Goal: Transaction & Acquisition: Purchase product/service

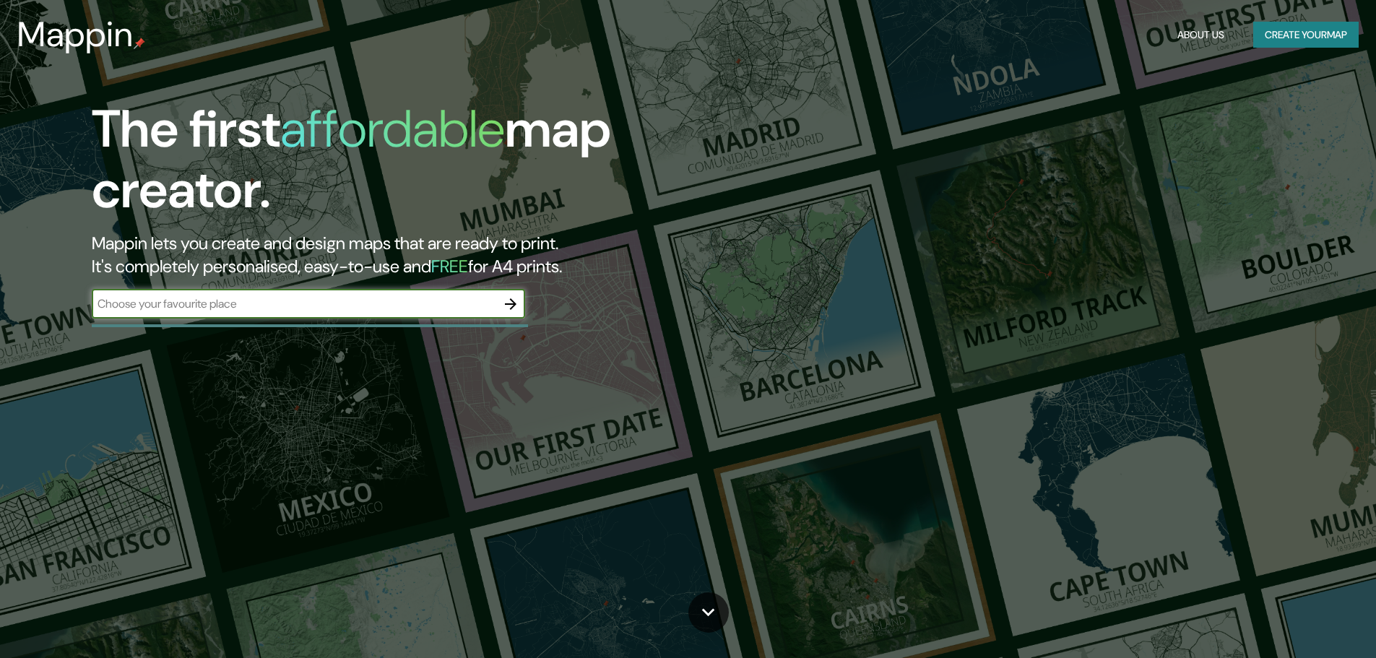
click at [303, 305] on input "text" at bounding box center [294, 303] width 404 height 17
type input "durango mexico"
click at [511, 305] on icon "button" at bounding box center [510, 303] width 17 height 17
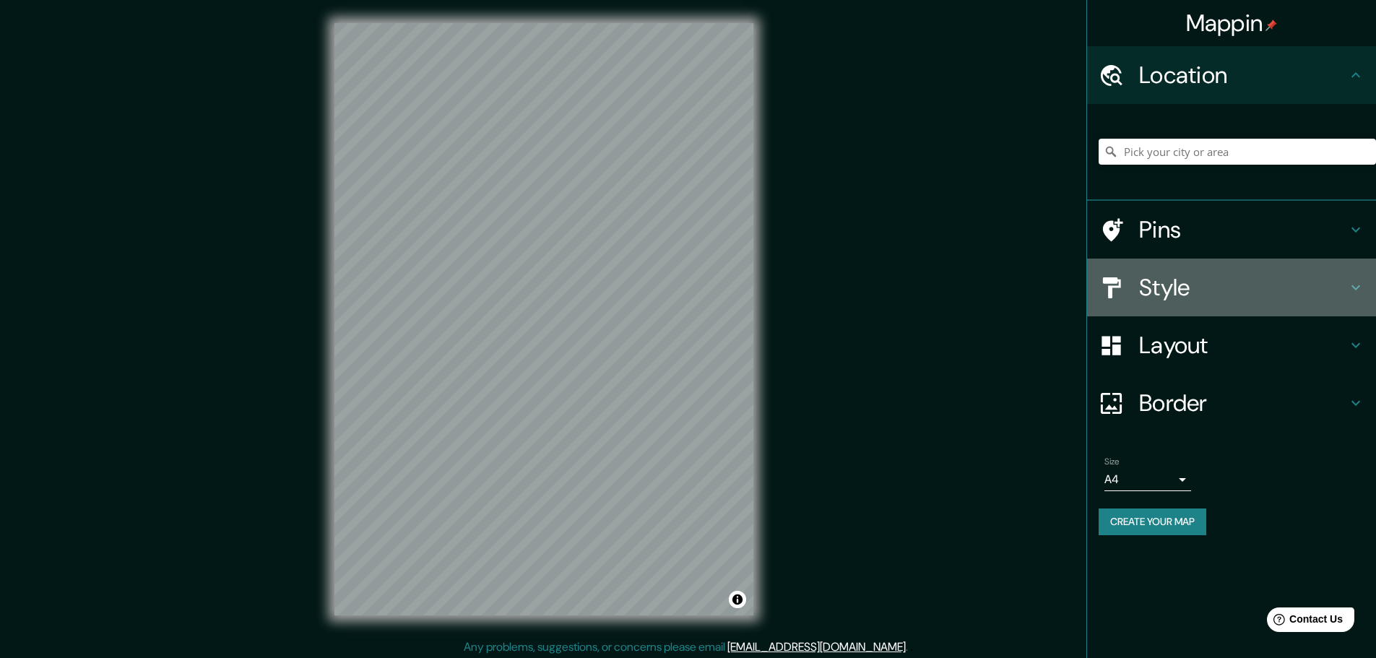
click at [1347, 292] on div "Style" at bounding box center [1231, 288] width 289 height 58
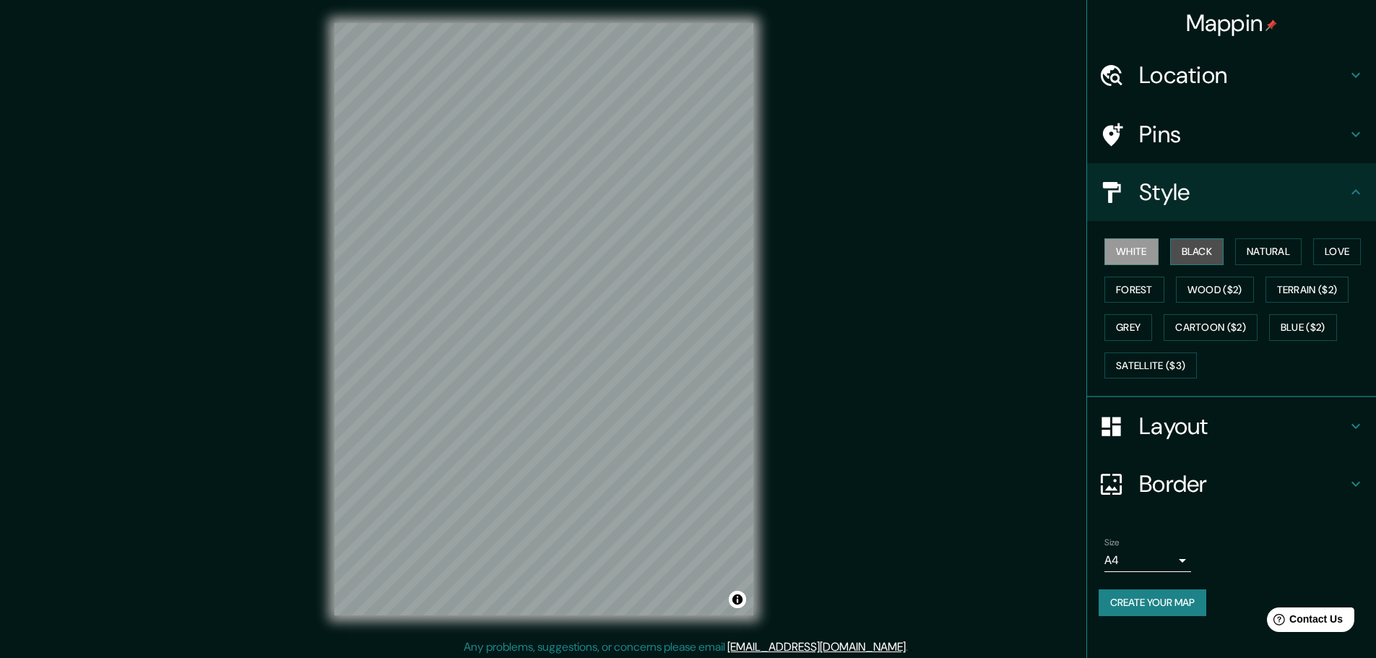
click at [1192, 245] on button "Black" at bounding box center [1197, 251] width 54 height 27
click at [1139, 246] on button "White" at bounding box center [1131, 251] width 54 height 27
click at [1271, 250] on button "Natural" at bounding box center [1268, 251] width 66 height 27
click at [1313, 253] on div "White Black Natural Love Forest Wood ($2) Terrain ($2) Grey Cartoon ($2) Blue (…" at bounding box center [1236, 309] width 277 height 152
click at [1331, 253] on button "Love" at bounding box center [1337, 251] width 48 height 27
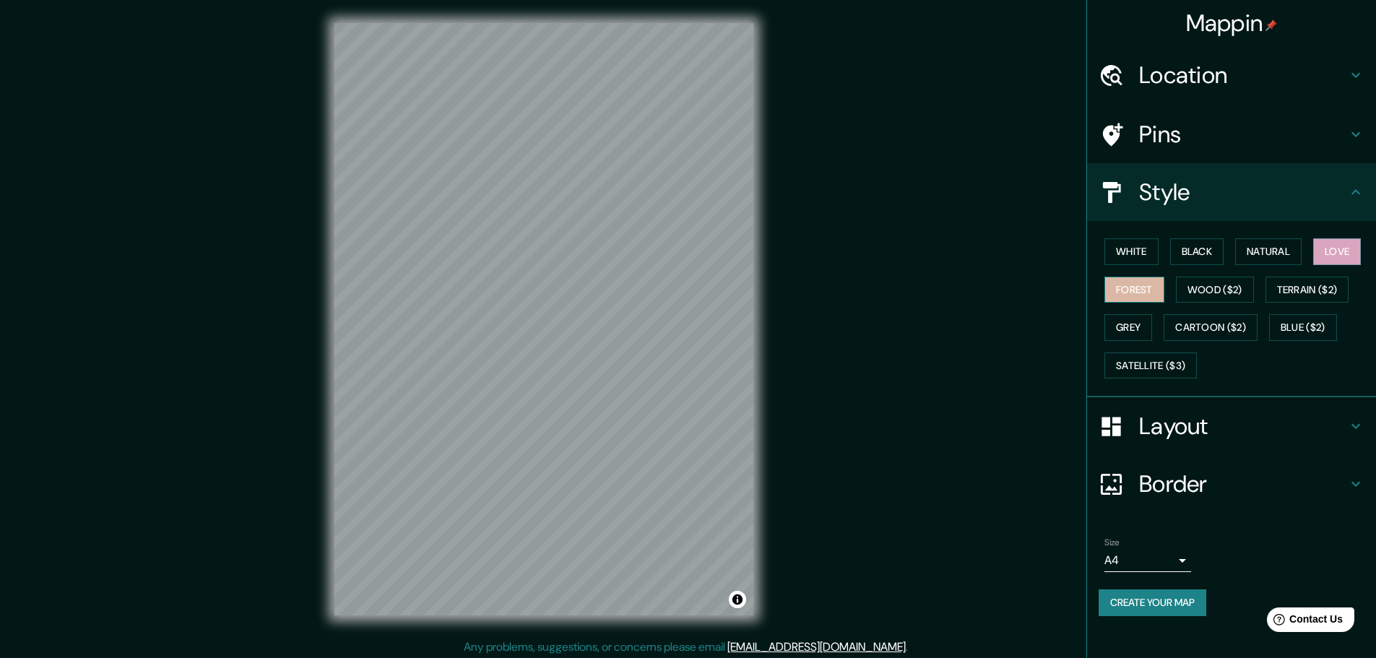
click at [1129, 292] on button "Forest" at bounding box center [1134, 290] width 60 height 27
click at [1228, 288] on button "Wood ($2)" at bounding box center [1215, 290] width 78 height 27
click at [1137, 333] on button "Grey" at bounding box center [1128, 327] width 48 height 27
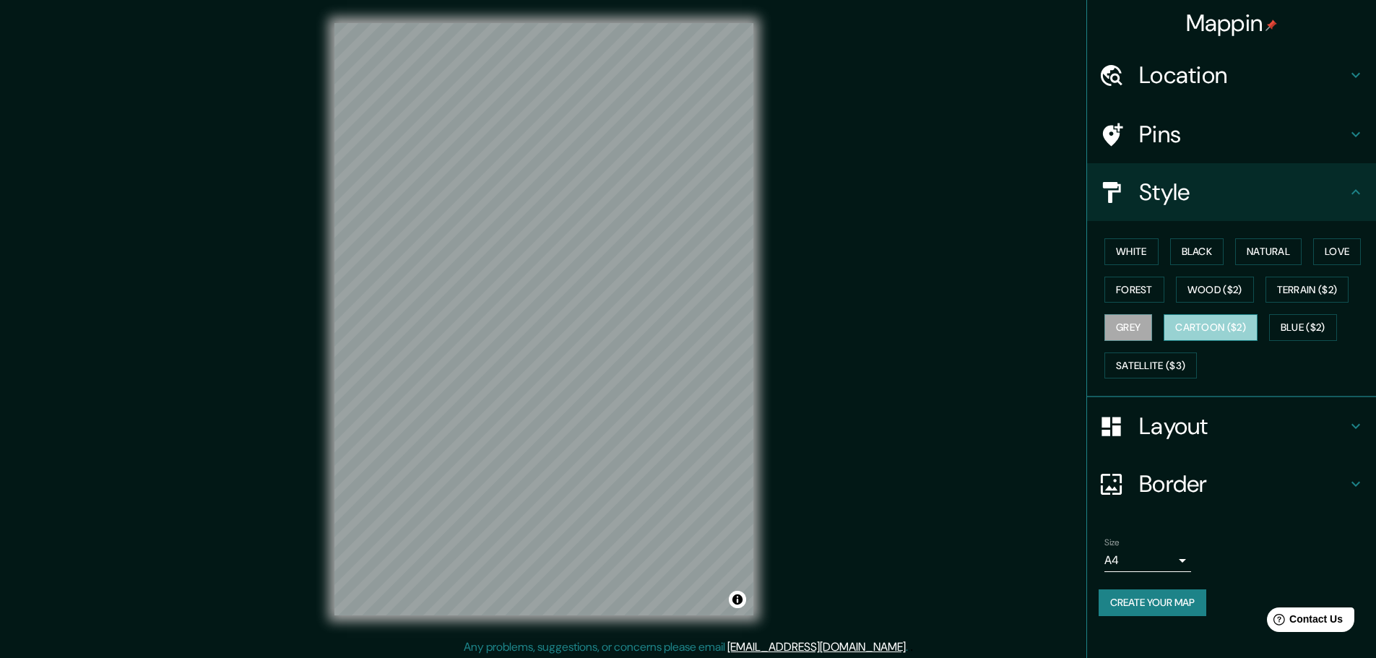
click at [1205, 326] on button "Cartoon ($2)" at bounding box center [1210, 327] width 94 height 27
click at [1311, 311] on div "White Black Natural Love Forest Wood ($2) Terrain ($2) Grey Cartoon ($2) Blue (…" at bounding box center [1236, 309] width 277 height 152
click at [1306, 326] on button "Blue ($2)" at bounding box center [1303, 327] width 68 height 27
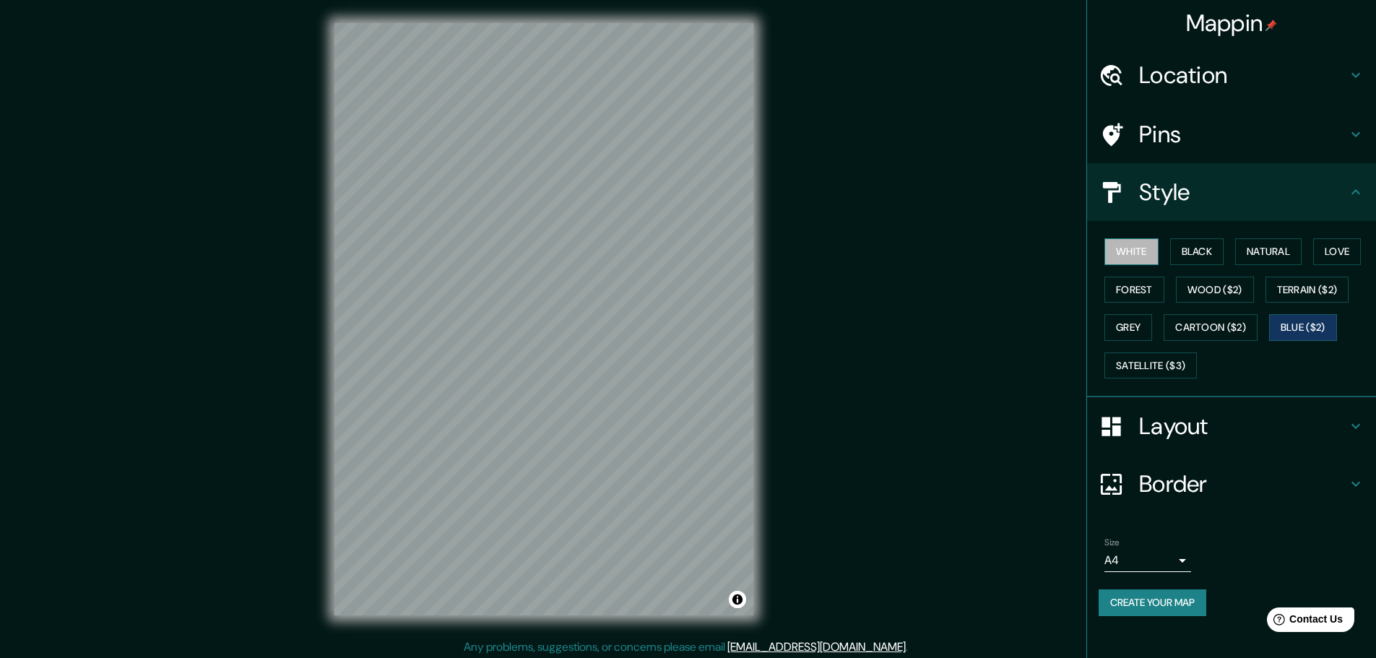
click at [1149, 258] on button "White" at bounding box center [1131, 251] width 54 height 27
click at [1186, 253] on button "Black" at bounding box center [1197, 251] width 54 height 27
click at [1130, 258] on button "White" at bounding box center [1131, 251] width 54 height 27
click at [1265, 256] on button "Natural" at bounding box center [1268, 251] width 66 height 27
click at [1337, 243] on button "Love" at bounding box center [1337, 251] width 48 height 27
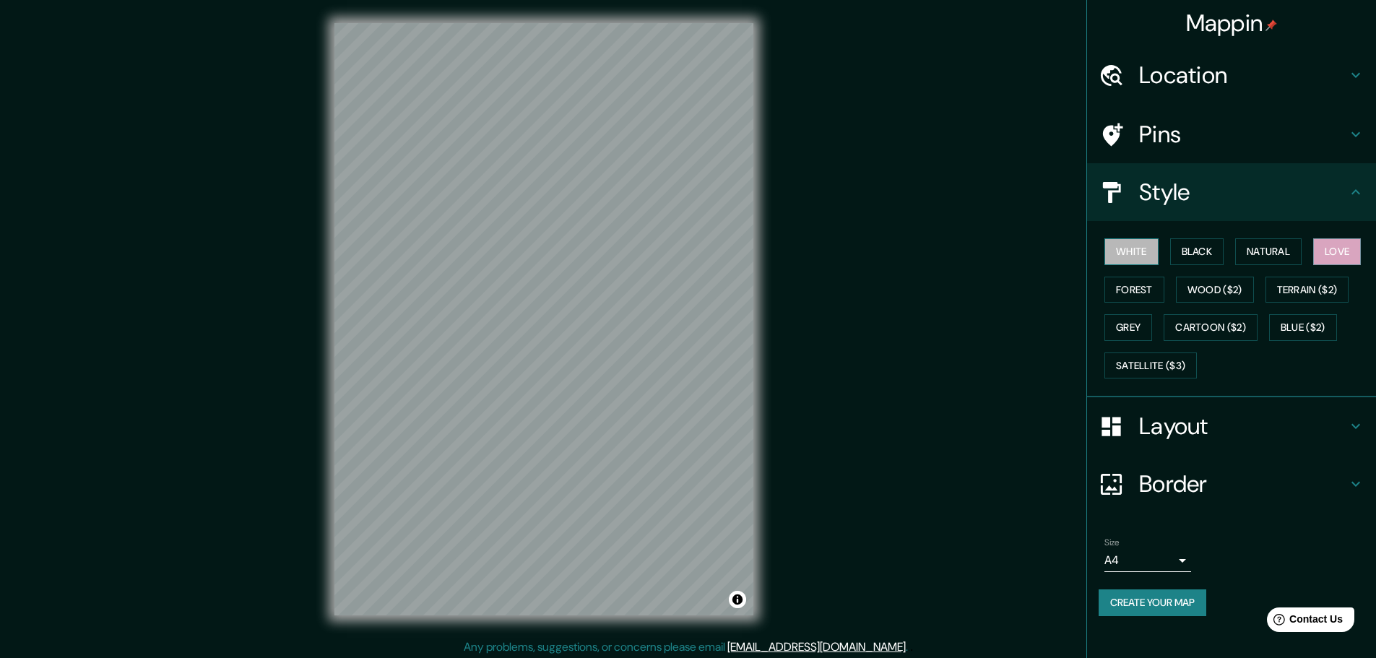
click at [1146, 253] on button "White" at bounding box center [1131, 251] width 54 height 27
click at [1150, 420] on h4 "Layout" at bounding box center [1243, 426] width 208 height 29
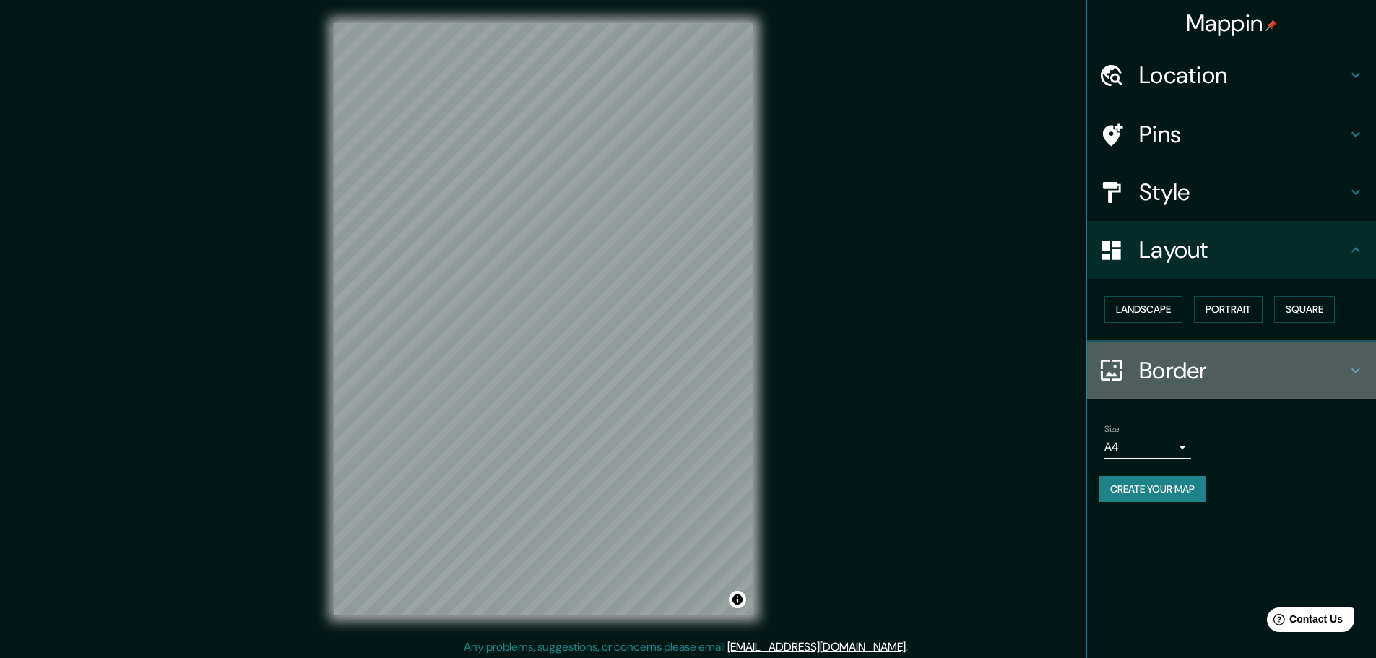
click at [1171, 368] on h4 "Border" at bounding box center [1243, 370] width 208 height 29
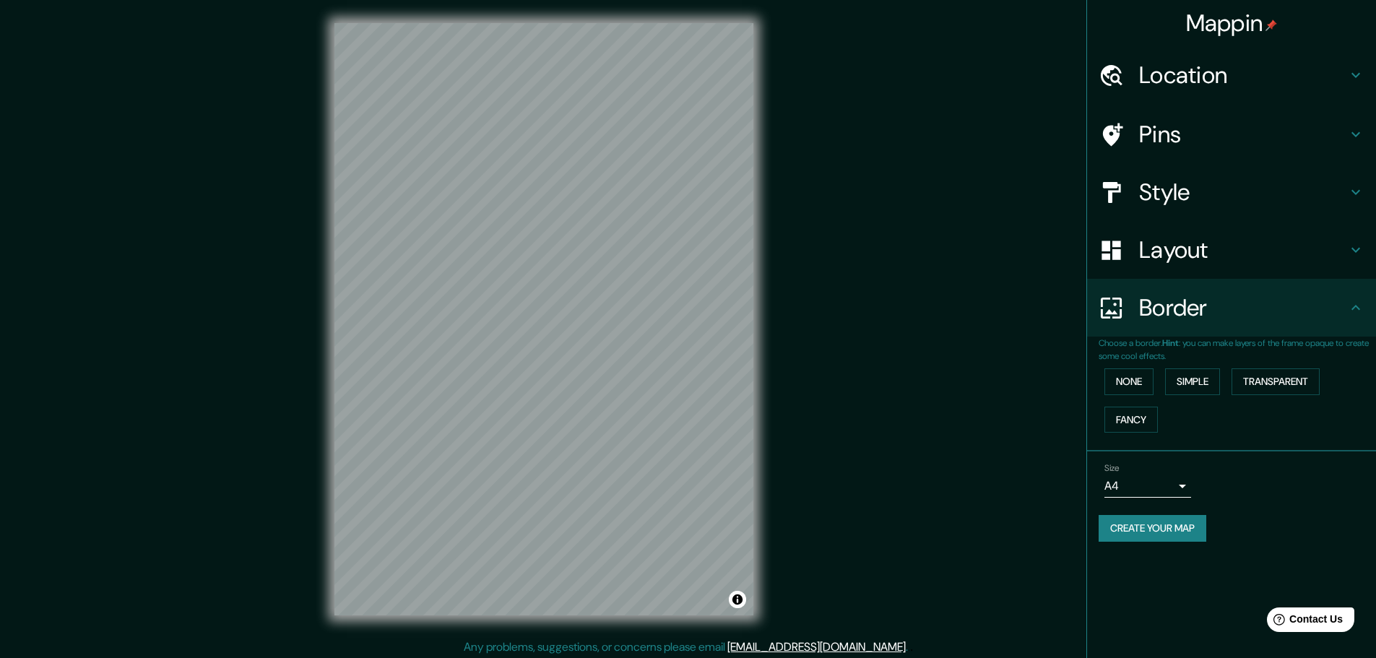
click at [1171, 132] on h4 "Pins" at bounding box center [1243, 134] width 208 height 29
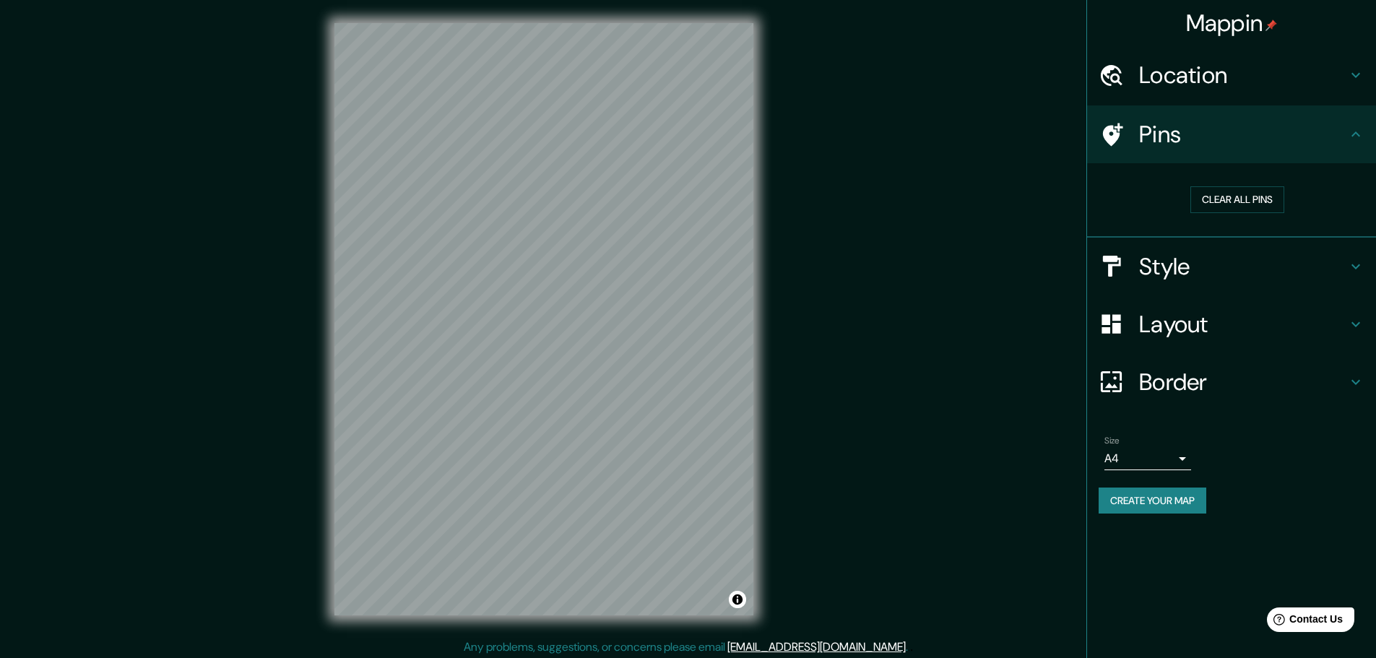
click at [1176, 269] on h4 "Style" at bounding box center [1243, 266] width 208 height 29
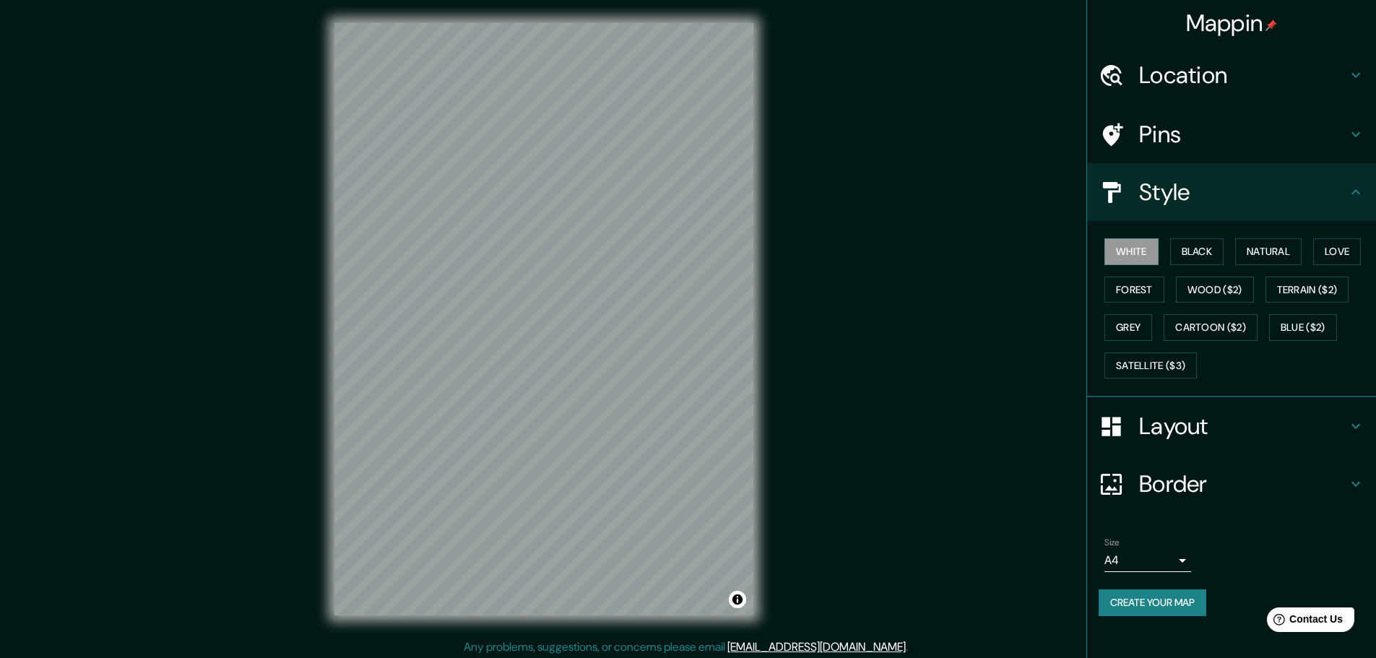
click at [1207, 129] on h4 "Pins" at bounding box center [1243, 134] width 208 height 29
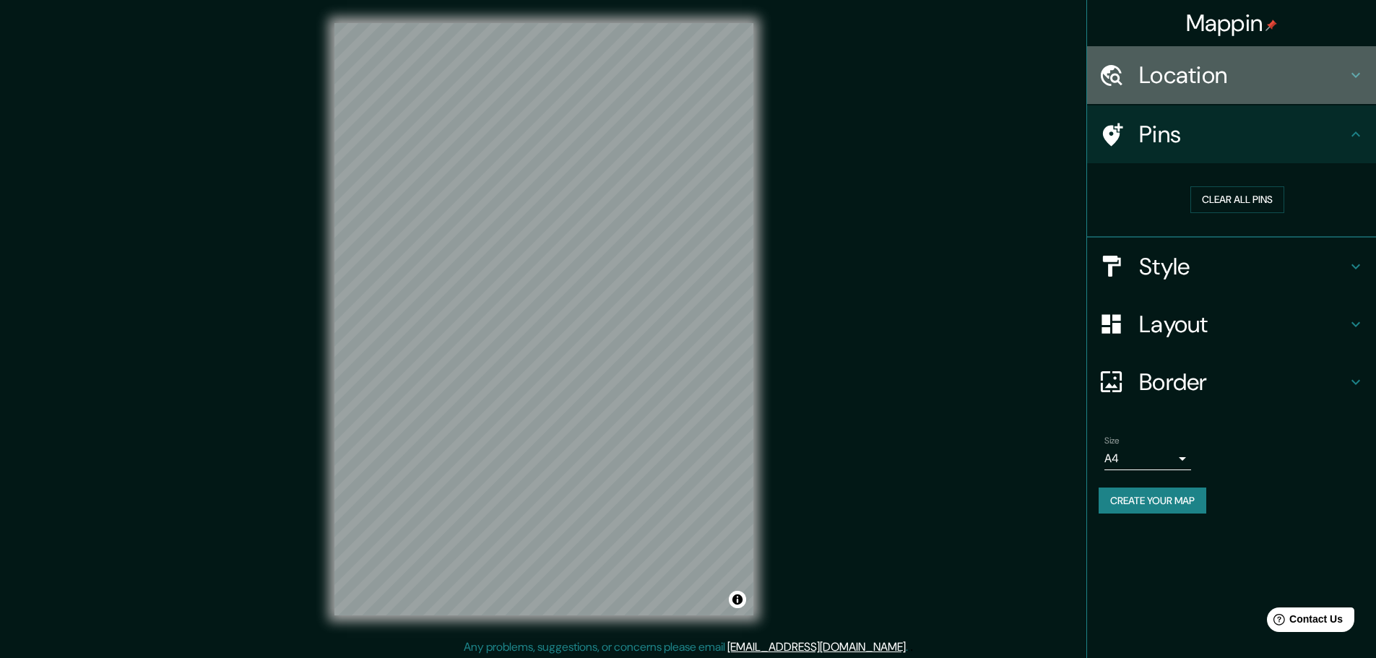
click at [1221, 84] on h4 "Location" at bounding box center [1243, 75] width 208 height 29
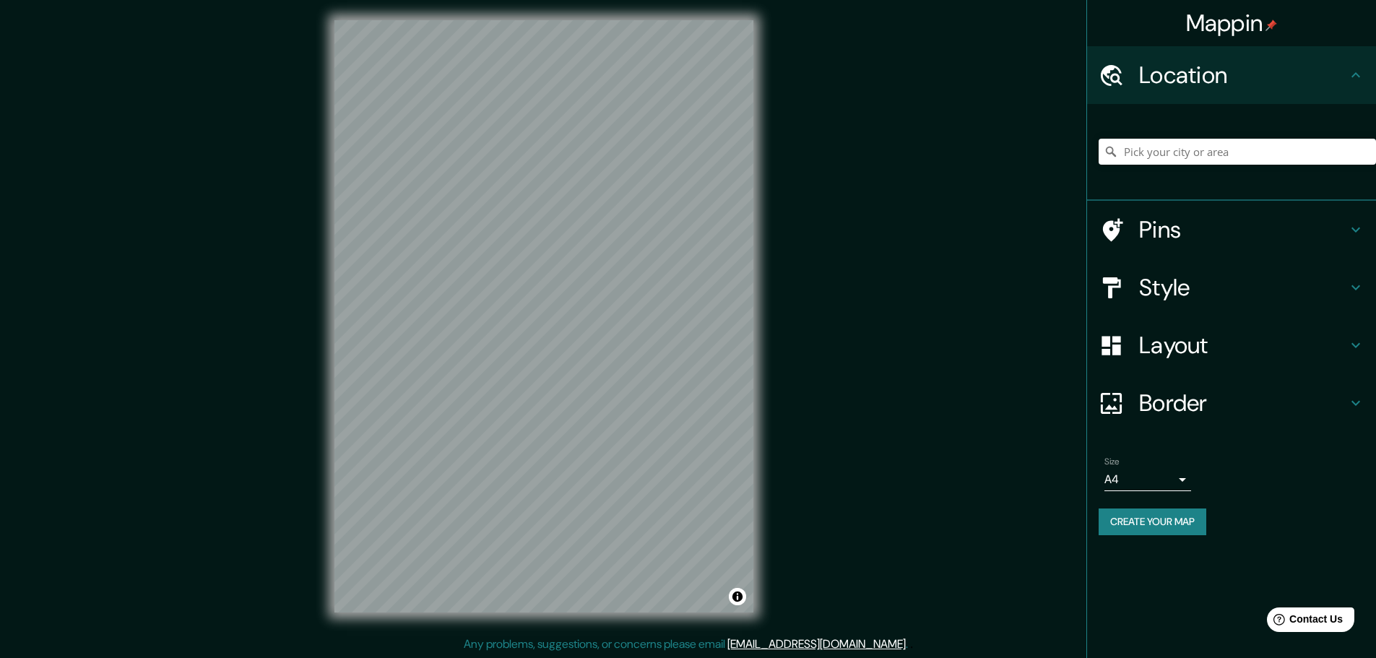
scroll to position [4, 0]
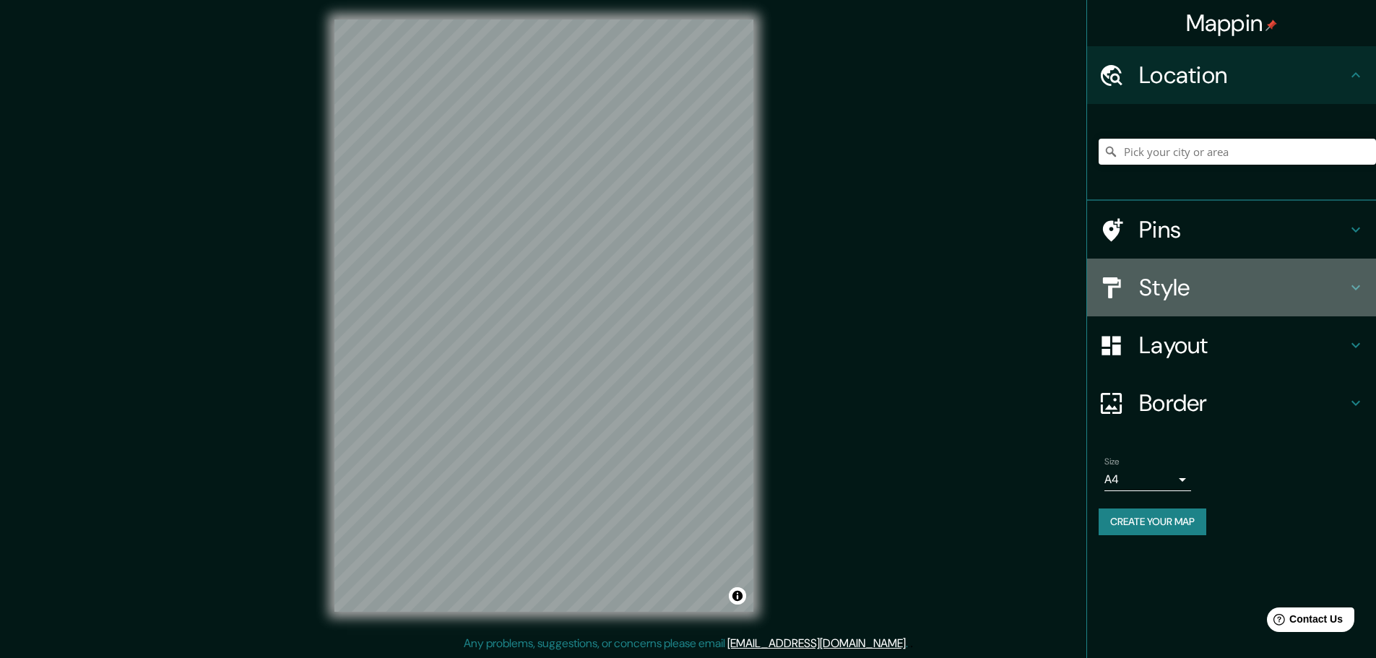
click at [1212, 283] on h4 "Style" at bounding box center [1243, 287] width 208 height 29
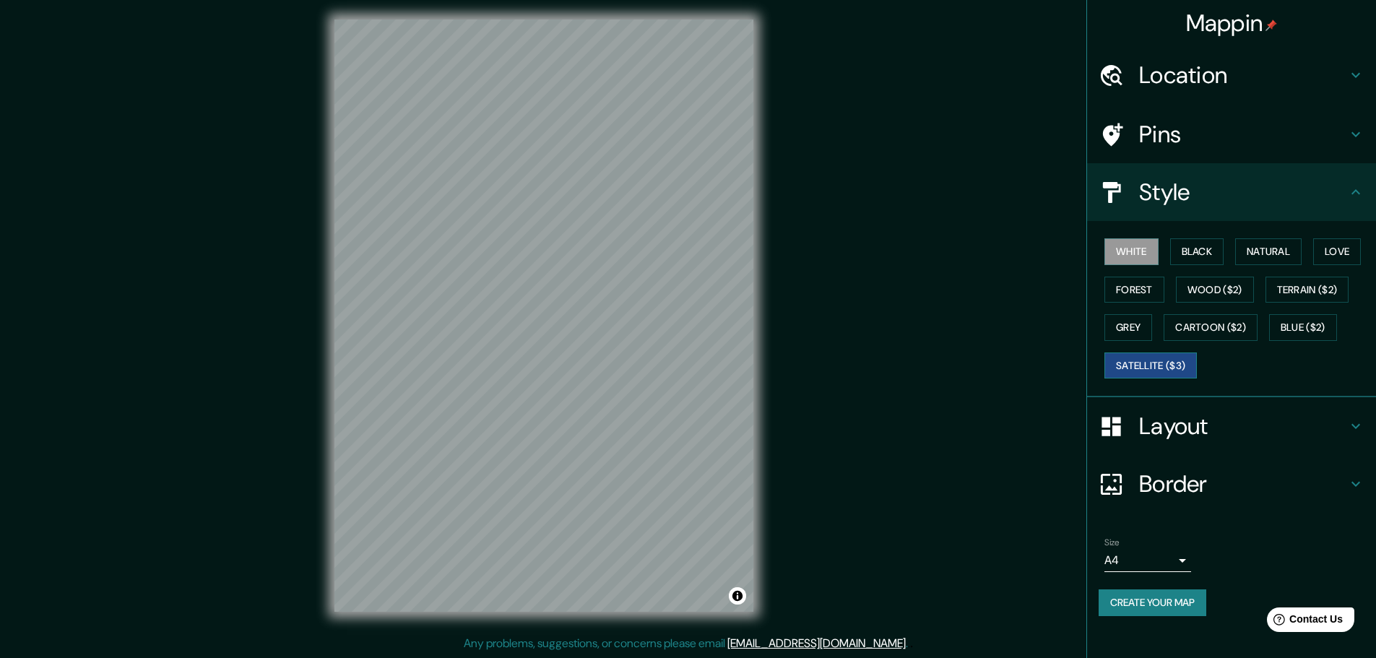
click at [1158, 367] on button "Satellite ($3)" at bounding box center [1150, 365] width 92 height 27
click at [1128, 258] on button "White" at bounding box center [1131, 251] width 54 height 27
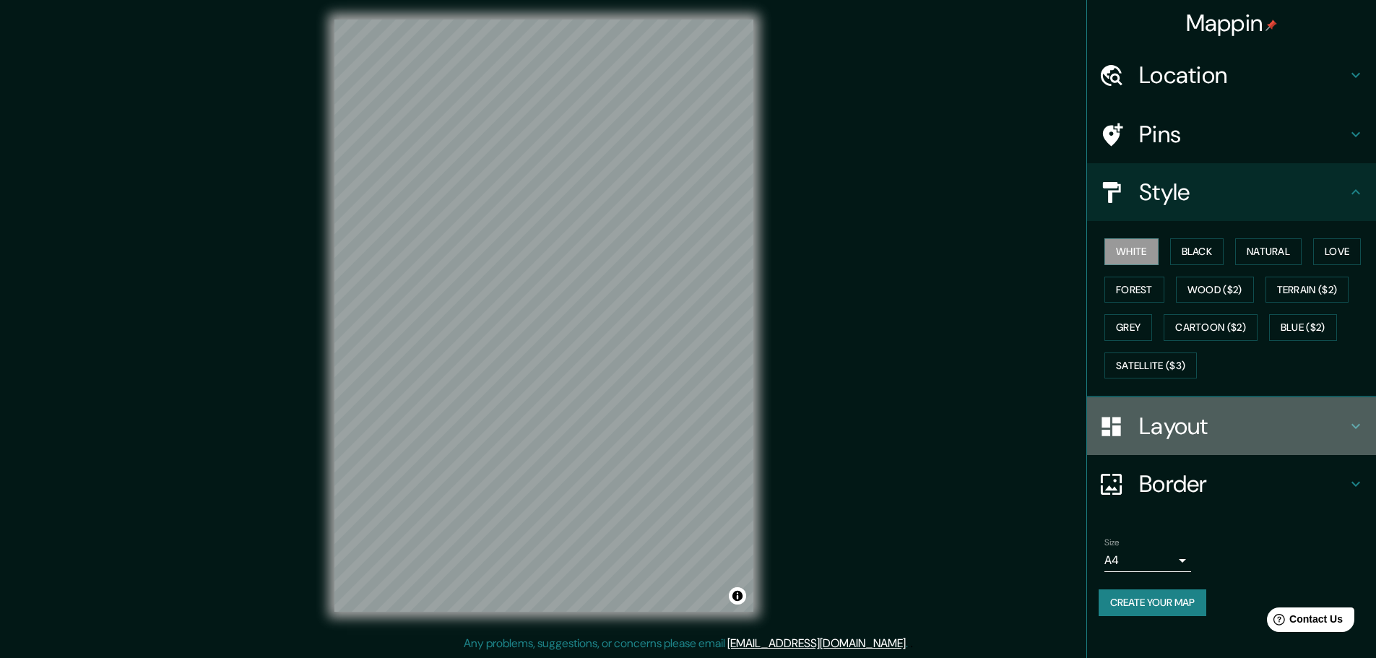
click at [1158, 435] on h4 "Layout" at bounding box center [1243, 426] width 208 height 29
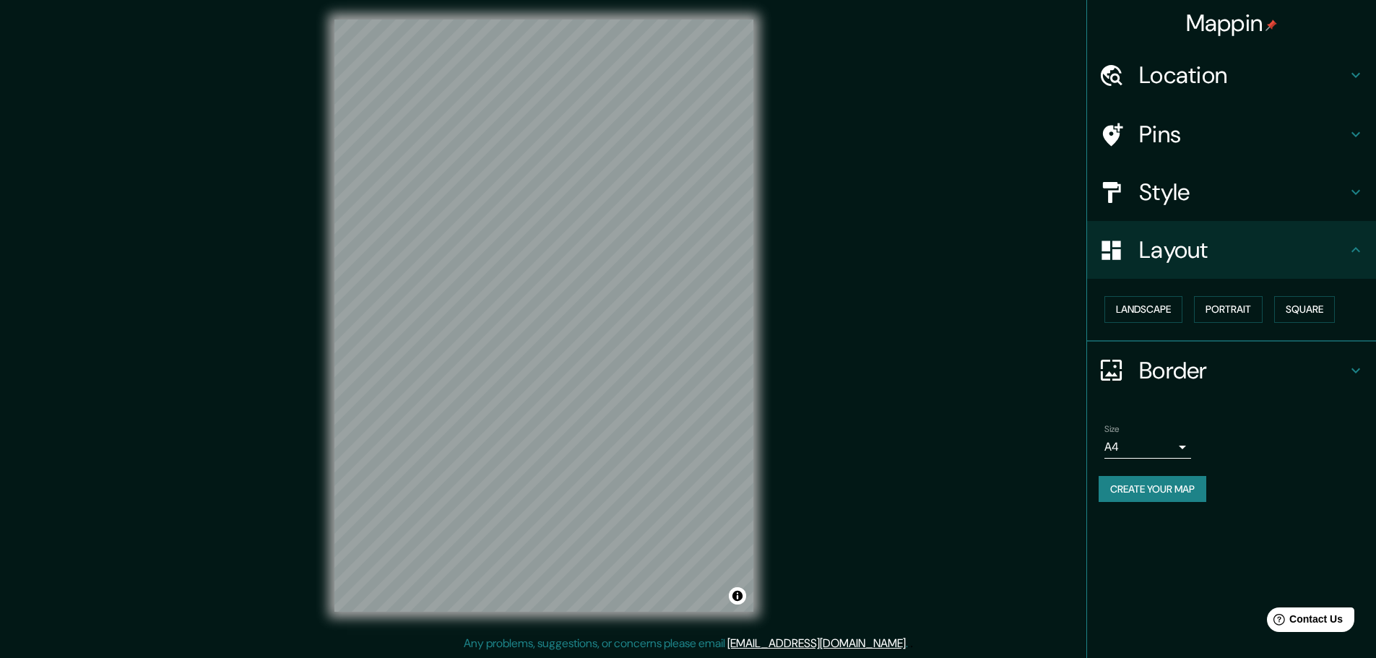
click at [1194, 355] on div "Border" at bounding box center [1231, 371] width 289 height 58
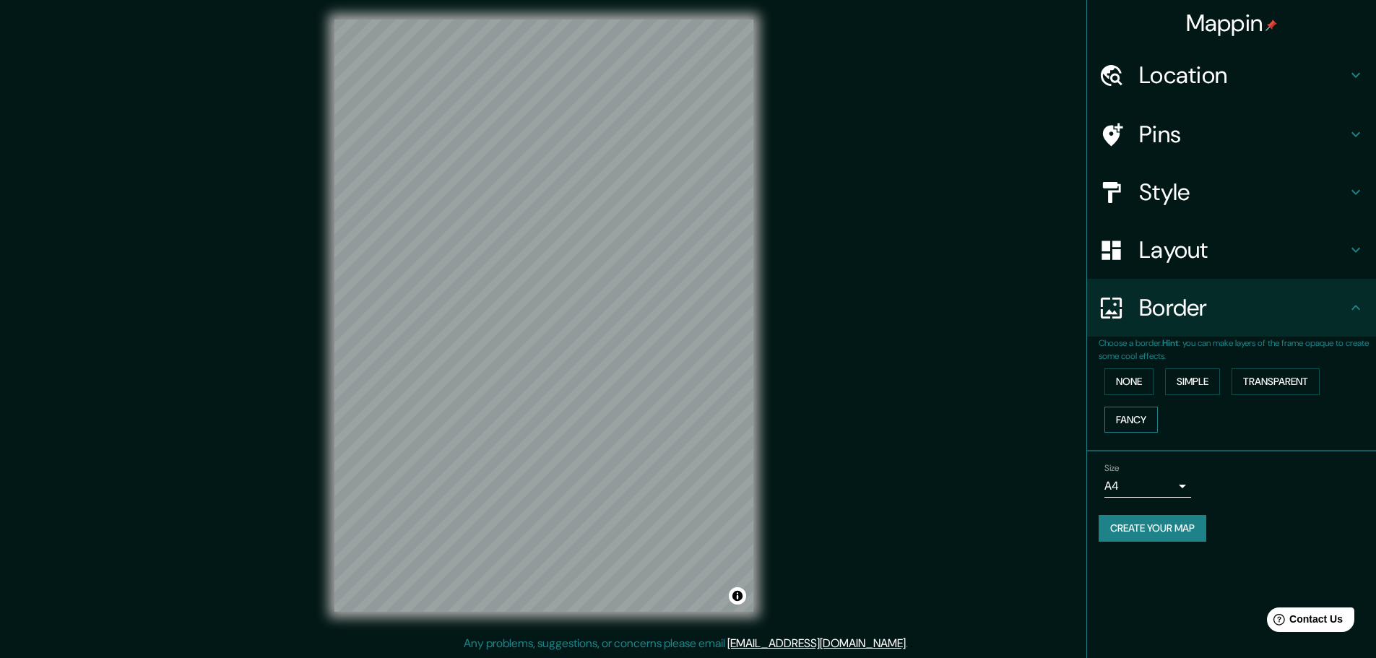
click at [1122, 417] on button "Fancy" at bounding box center [1130, 420] width 53 height 27
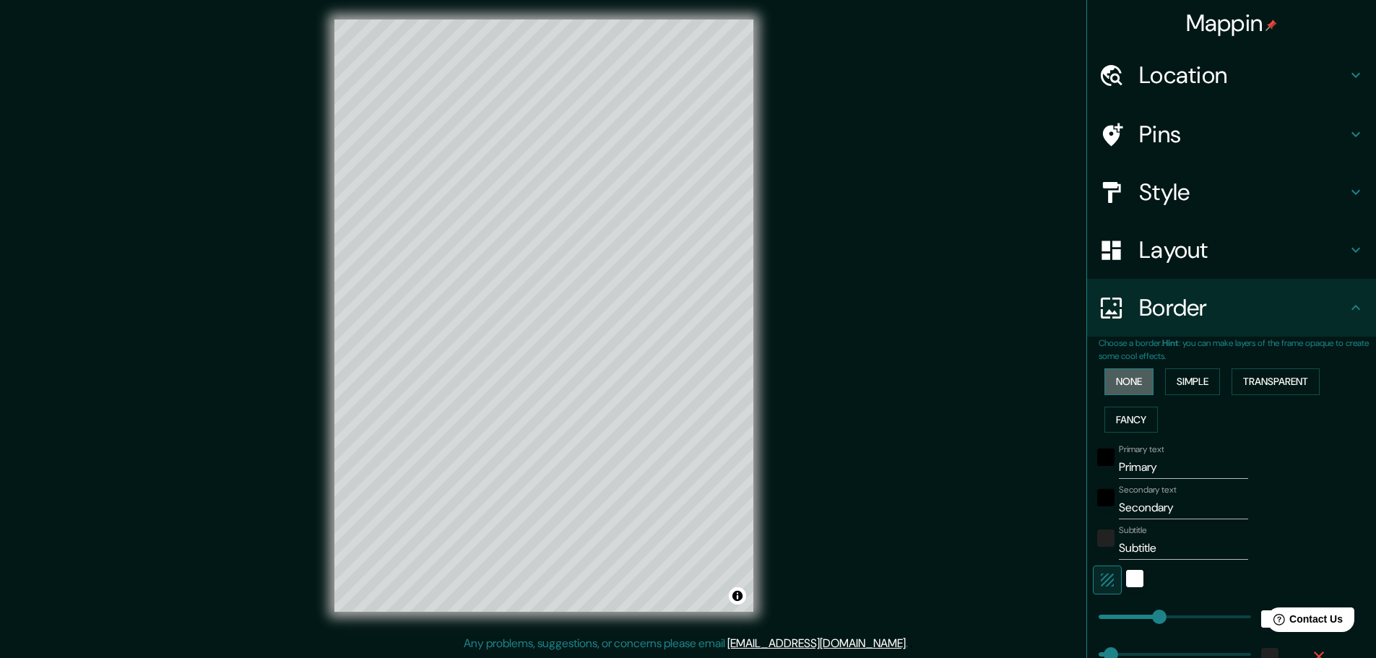
click at [1129, 381] on button "None" at bounding box center [1128, 381] width 49 height 27
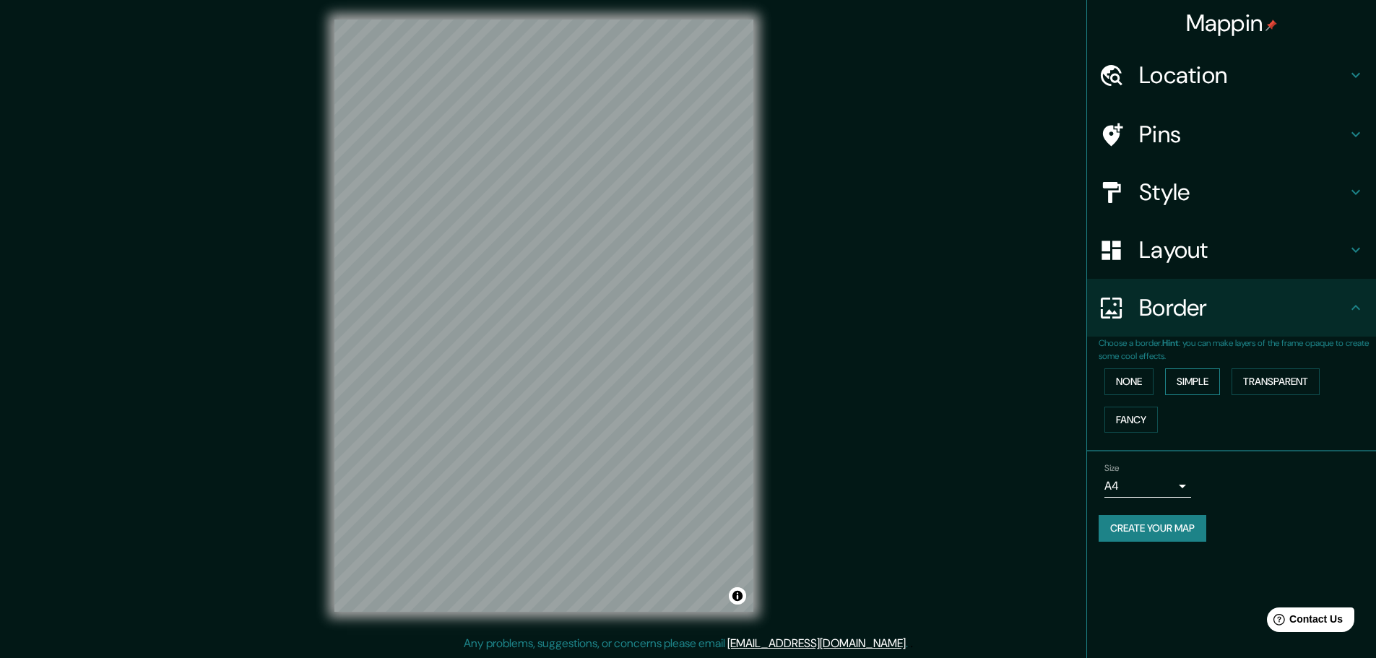
click at [1169, 370] on button "Simple" at bounding box center [1192, 381] width 55 height 27
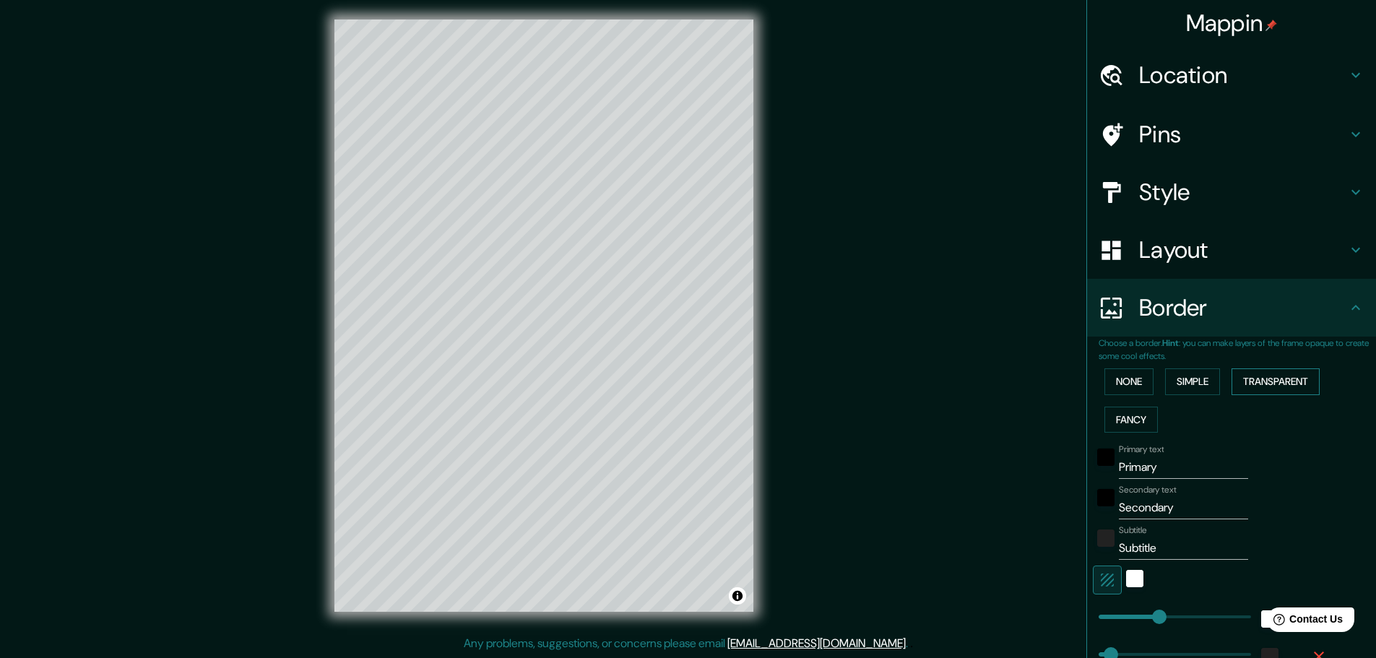
click at [1258, 383] on button "Transparent" at bounding box center [1275, 381] width 88 height 27
click at [1126, 385] on button "None" at bounding box center [1128, 381] width 49 height 27
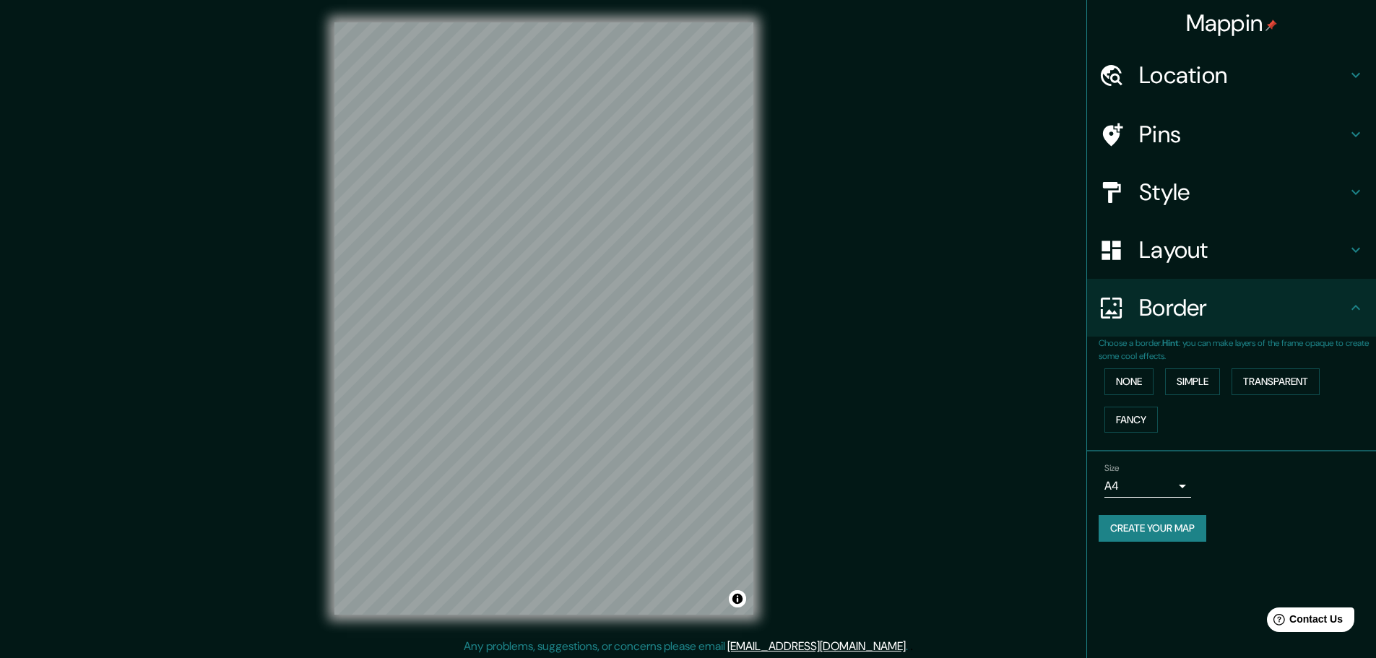
scroll to position [0, 0]
click at [1142, 118] on div "Pins" at bounding box center [1231, 134] width 289 height 58
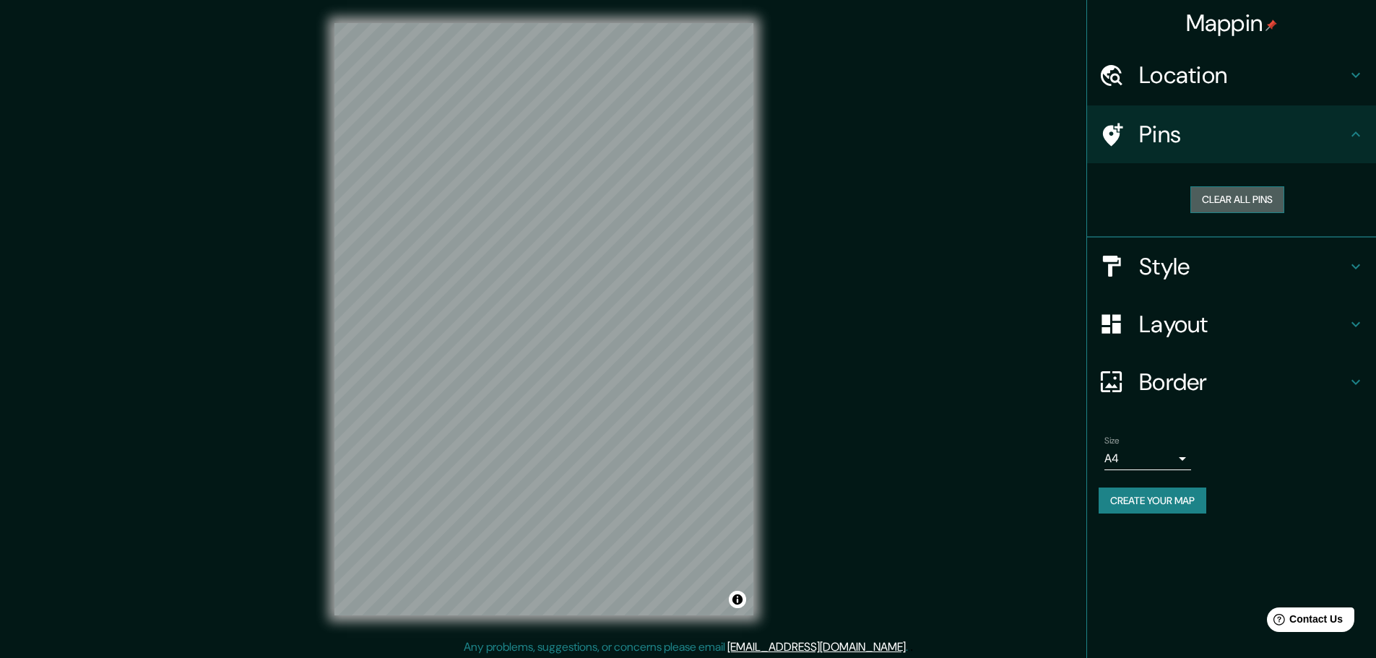
click at [1228, 197] on button "Clear all pins" at bounding box center [1237, 199] width 94 height 27
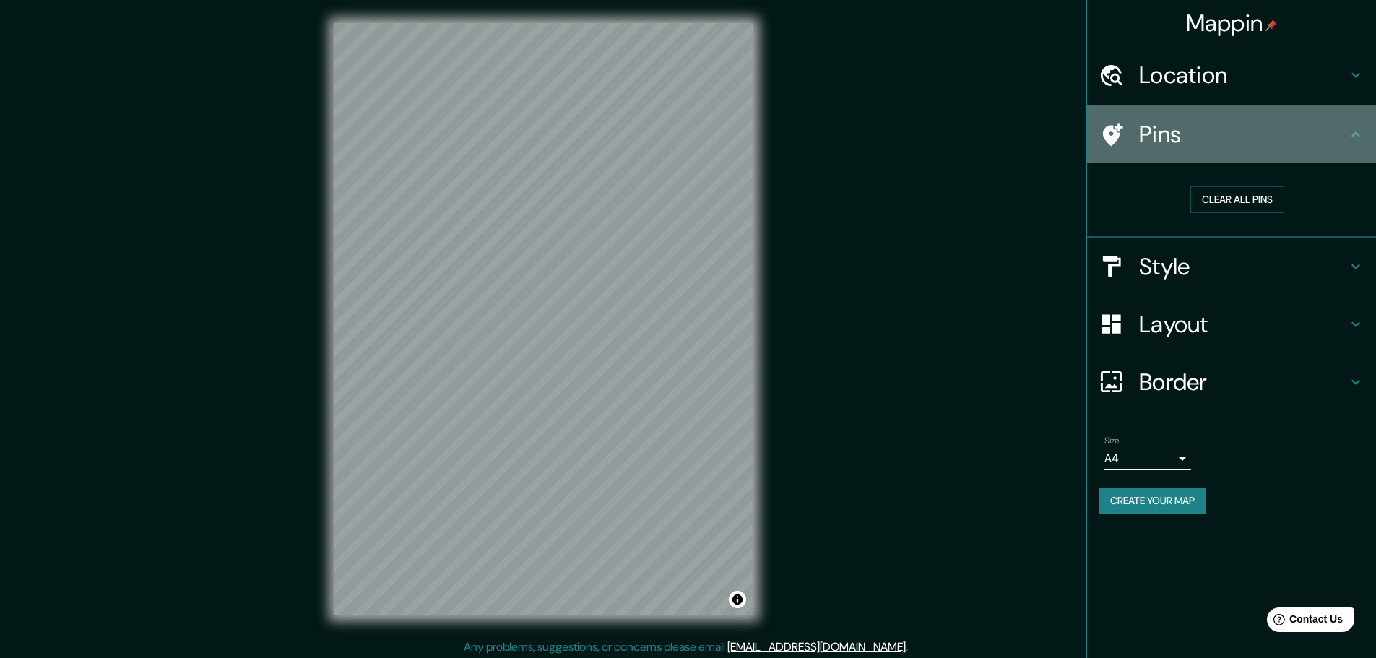
click at [1113, 136] on icon at bounding box center [1113, 134] width 20 height 23
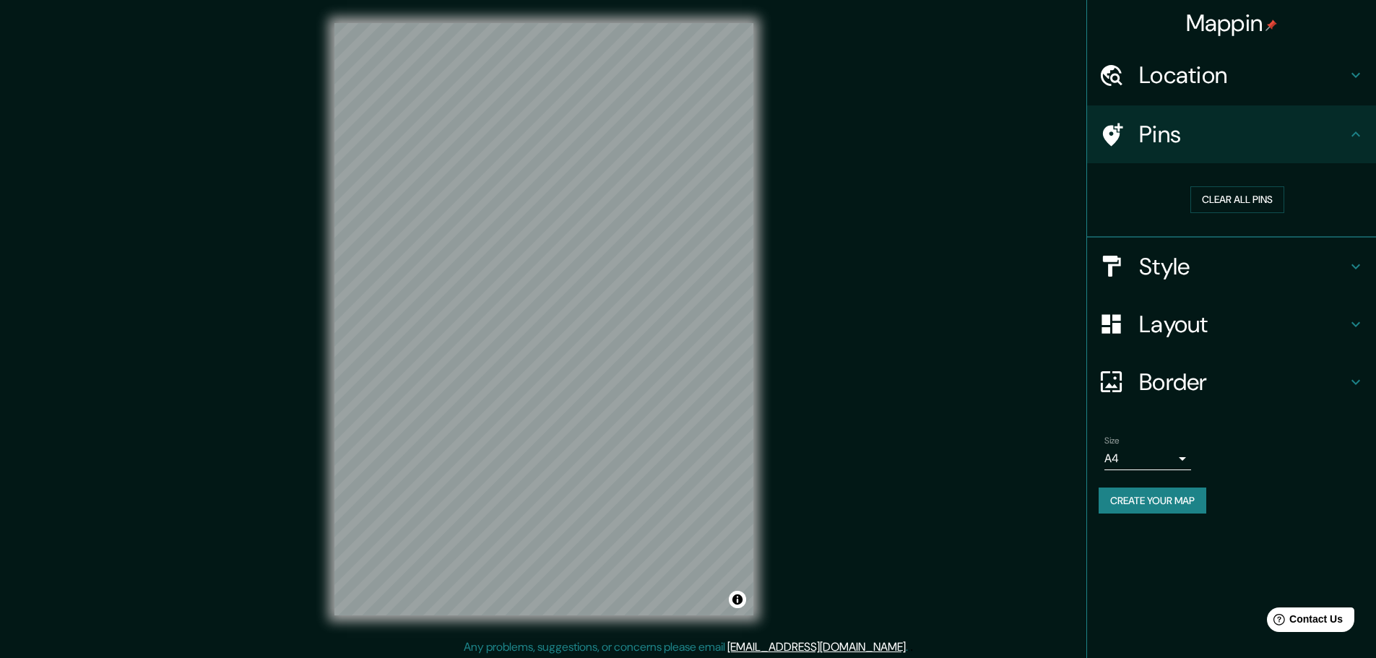
click at [1243, 22] on h4 "Mappin" at bounding box center [1232, 23] width 92 height 29
click at [739, 606] on button "Toggle attribution" at bounding box center [737, 599] width 17 height 17
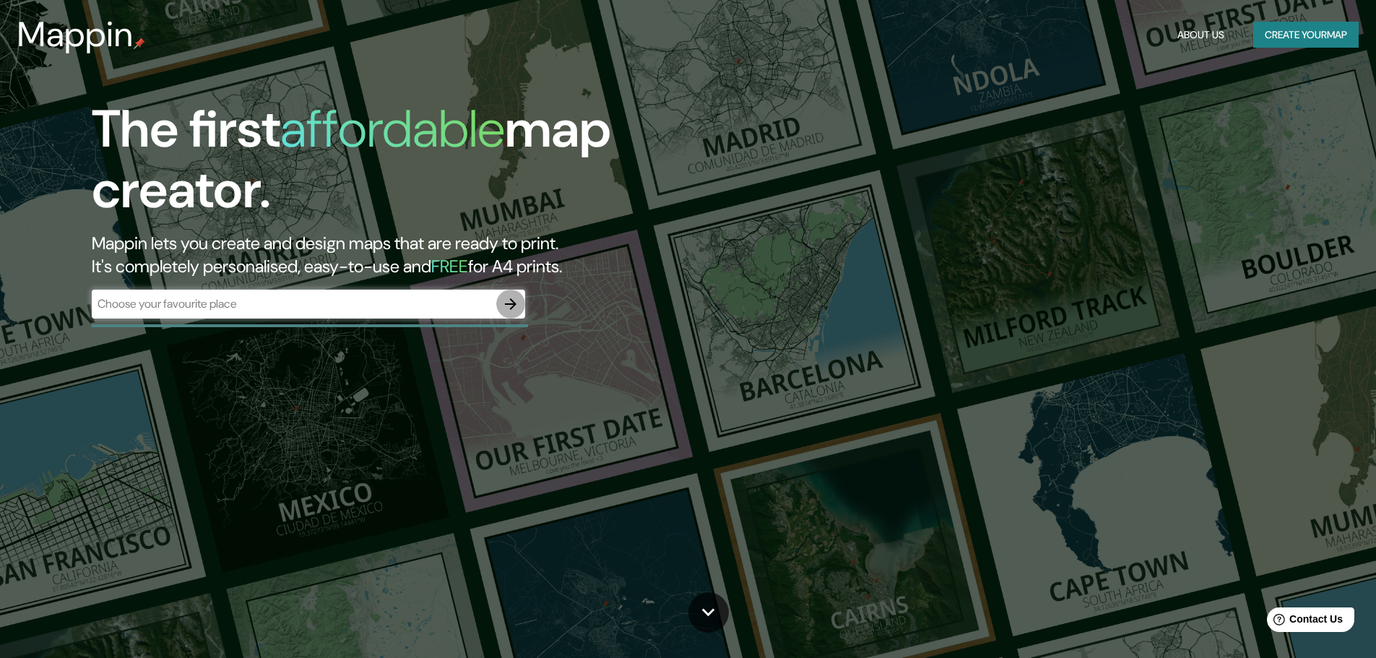
click at [512, 297] on icon "button" at bounding box center [510, 303] width 17 height 17
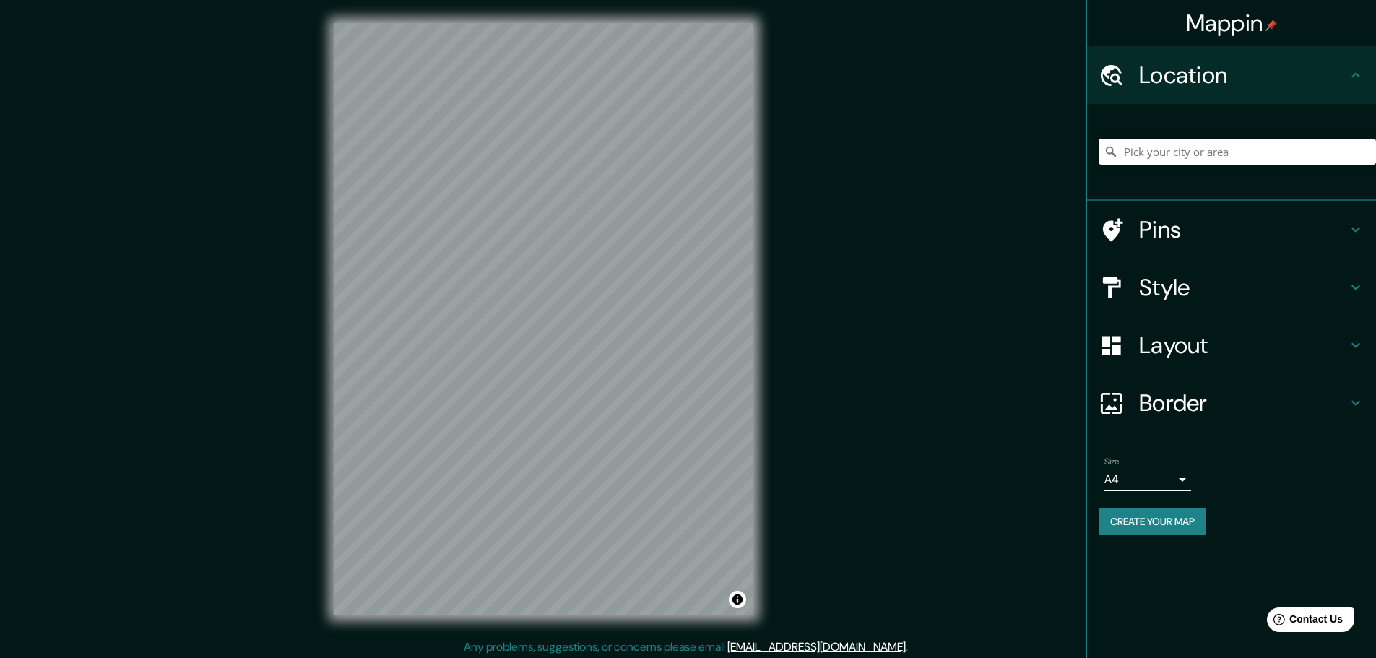
click at [905, 261] on div "Mappin Location Pins Style Layout Border Choose a border. Hint : you can make l…" at bounding box center [688, 330] width 1376 height 661
click at [1191, 154] on input "Pick your city or area" at bounding box center [1236, 152] width 277 height 26
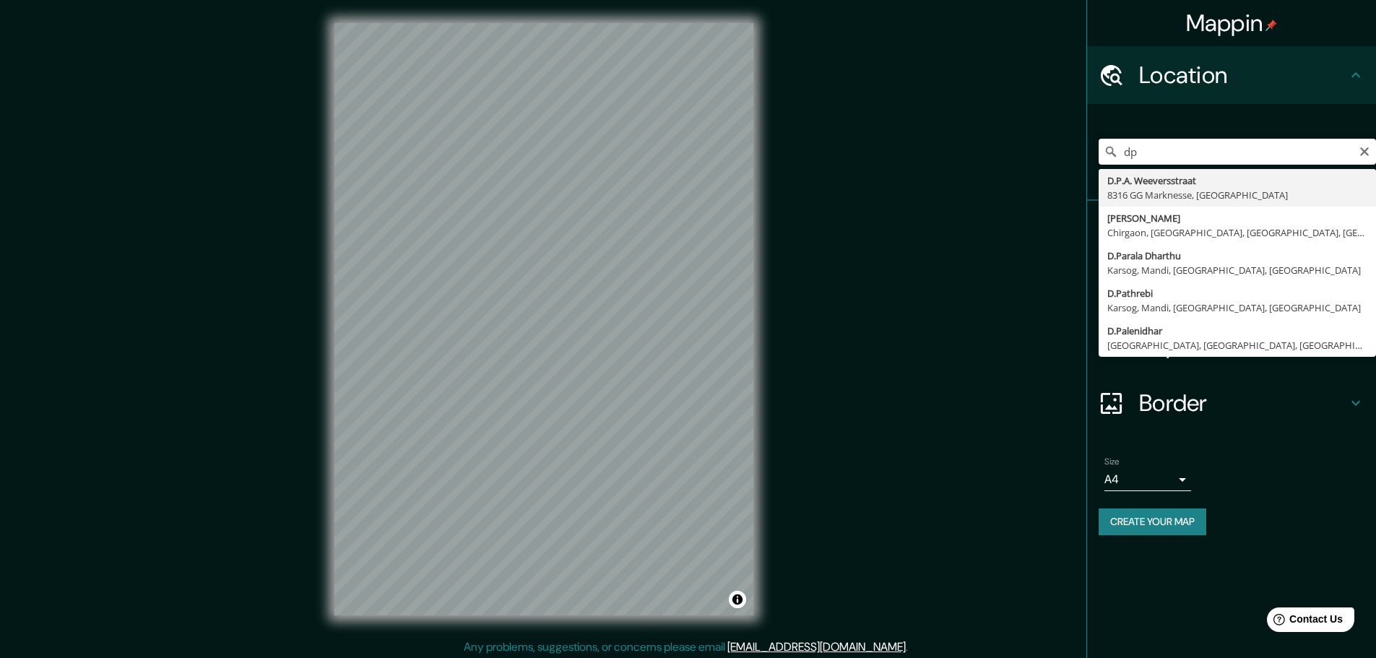
type input "d"
drag, startPoint x: 1115, startPoint y: 177, endPoint x: 1111, endPoint y: 165, distance: 12.1
click at [1111, 167] on div "[PERSON_NAME] y regalos [PERSON_NAME] Grue, [GEOGRAPHIC_DATA], [GEOGRAPHIC_DATA…" at bounding box center [1236, 152] width 277 height 72
drag, startPoint x: 1297, startPoint y: 144, endPoint x: 1204, endPoint y: 156, distance: 94.0
click at [1295, 144] on input "[PERSON_NAME] y regalo [PERSON_NAME]" at bounding box center [1236, 152] width 277 height 26
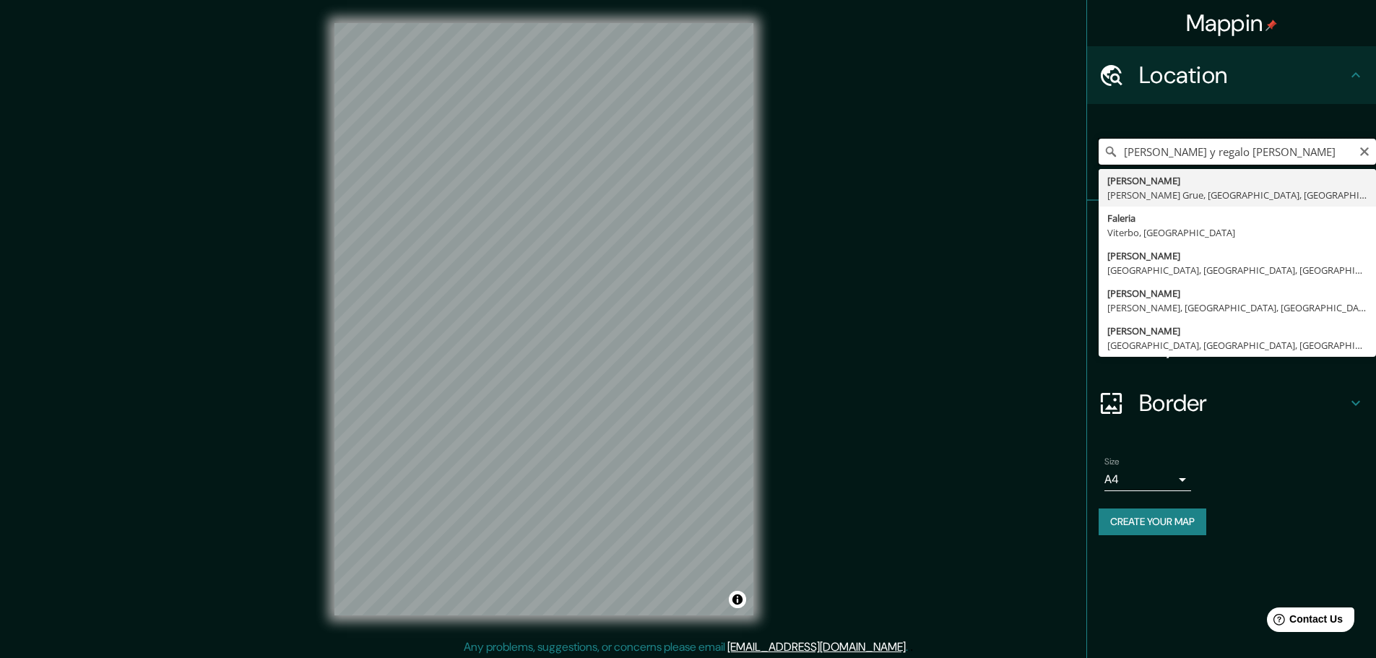
drag, startPoint x: 1204, startPoint y: 156, endPoint x: 1098, endPoint y: 172, distance: 106.6
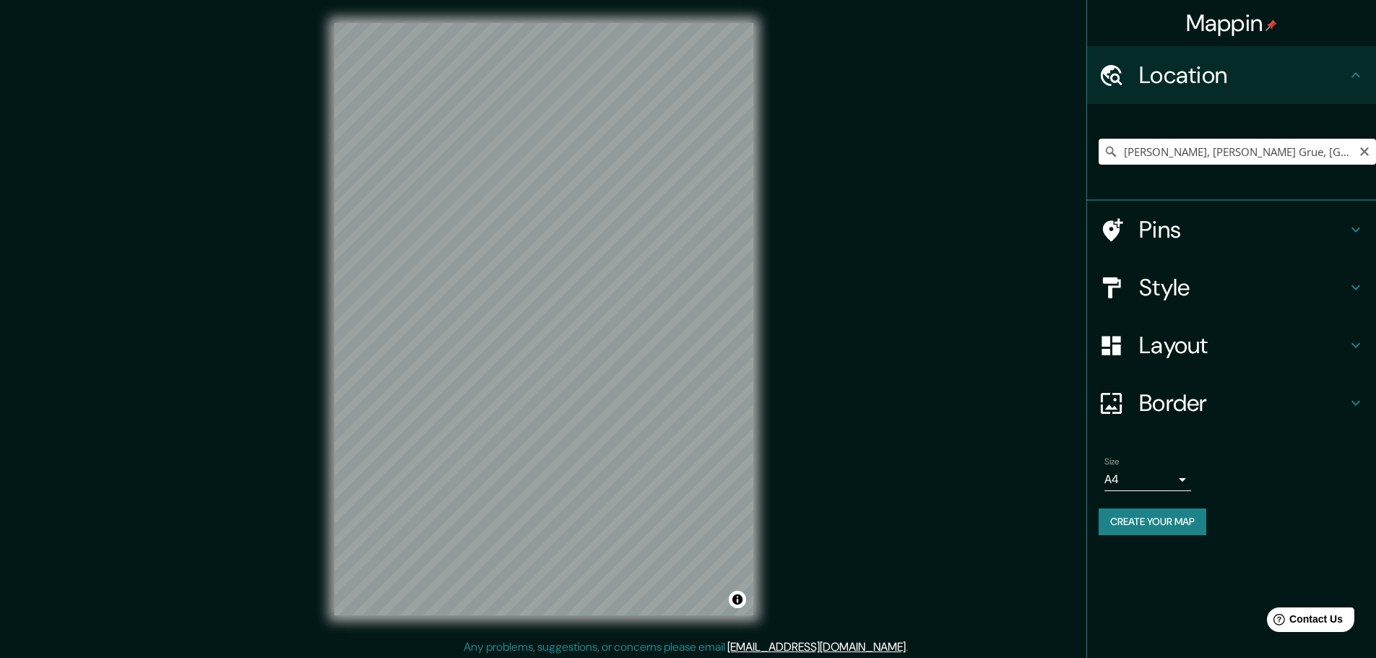
click at [1167, 154] on input "[PERSON_NAME], [PERSON_NAME] Grue, [GEOGRAPHIC_DATA], [GEOGRAPHIC_DATA]" at bounding box center [1236, 152] width 277 height 26
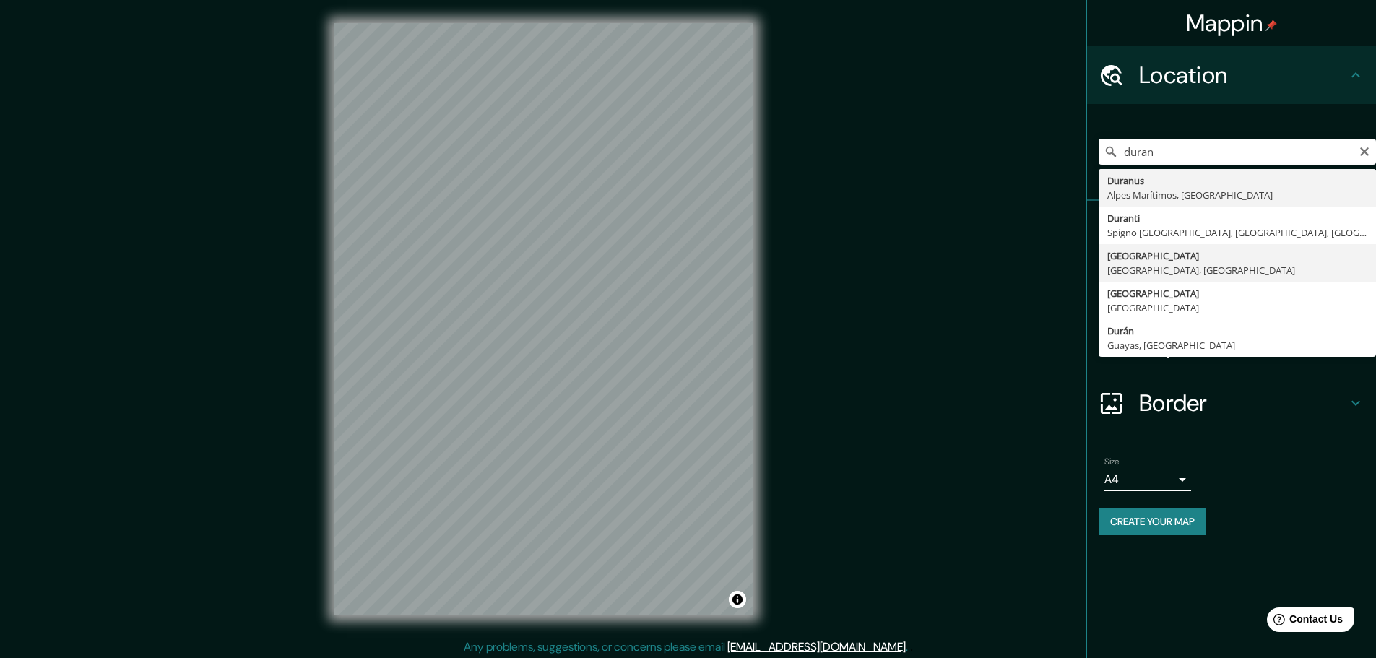
type input "[GEOGRAPHIC_DATA], [GEOGRAPHIC_DATA], [GEOGRAPHIC_DATA]"
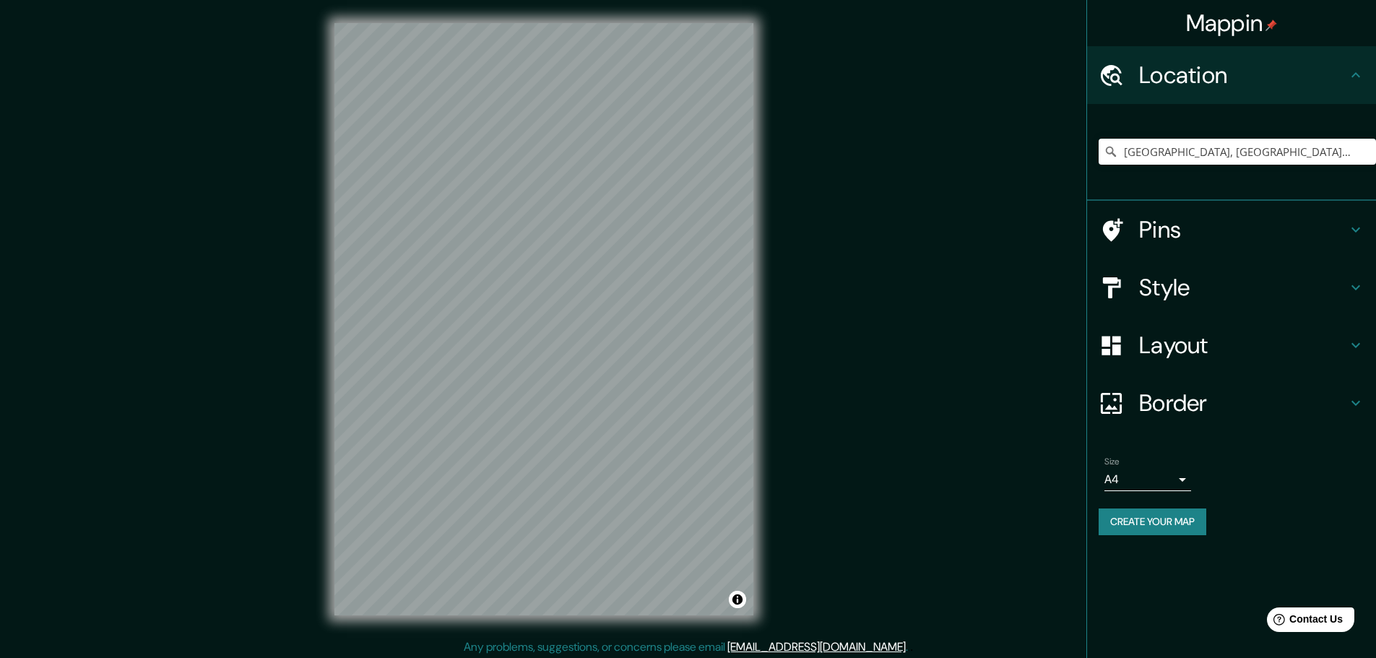
click at [1134, 222] on div at bounding box center [1118, 229] width 40 height 25
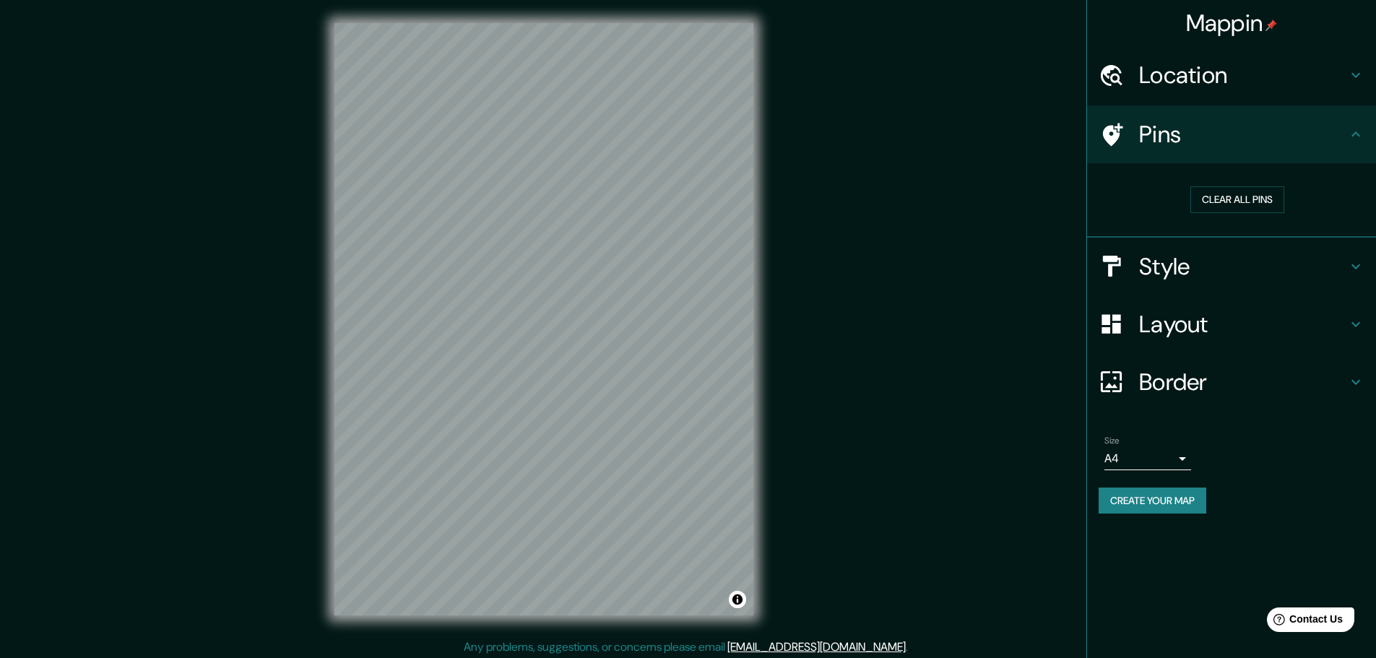
click at [1116, 130] on icon at bounding box center [1110, 134] width 25 height 25
click at [1210, 198] on button "Clear all pins" at bounding box center [1237, 199] width 94 height 27
click at [1124, 285] on div "Style" at bounding box center [1231, 267] width 289 height 58
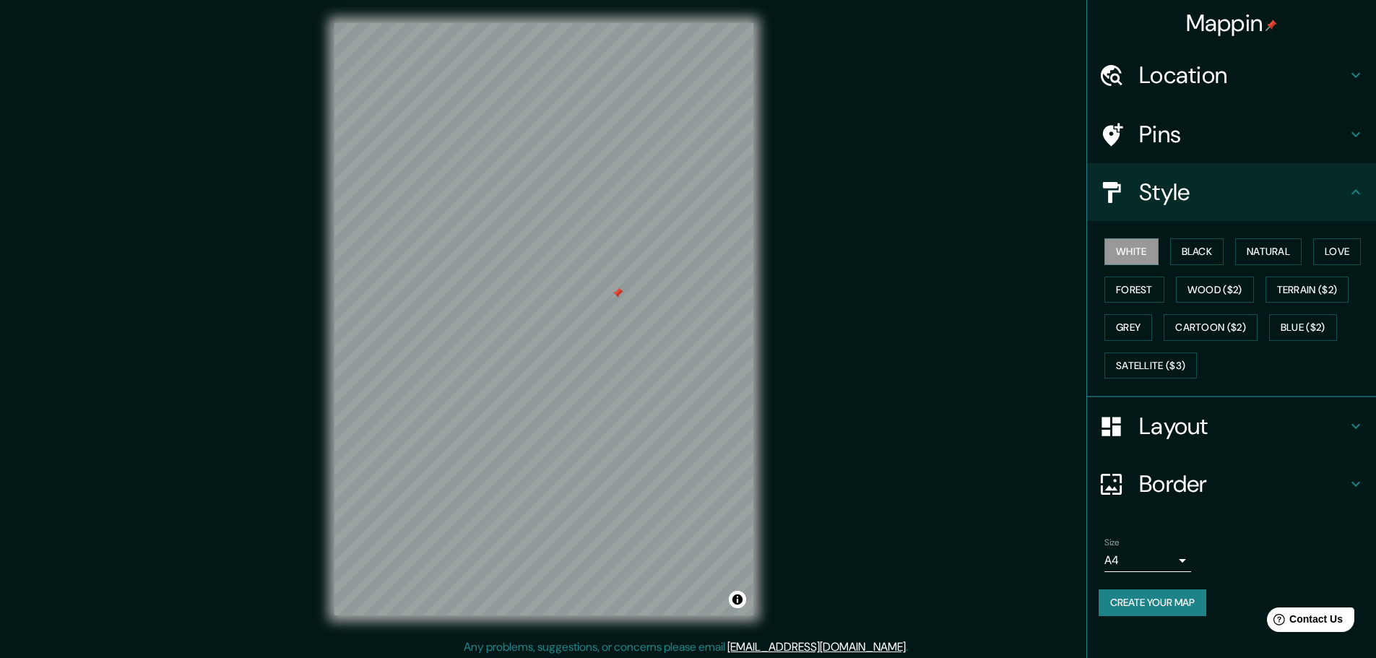
click at [615, 295] on div at bounding box center [618, 293] width 12 height 12
drag, startPoint x: 621, startPoint y: 288, endPoint x: 627, endPoint y: 280, distance: 10.3
click at [623, 286] on div at bounding box center [622, 289] width 12 height 12
click at [640, 302] on div at bounding box center [640, 306] width 12 height 12
click at [1163, 120] on h4 "Pins" at bounding box center [1243, 134] width 208 height 29
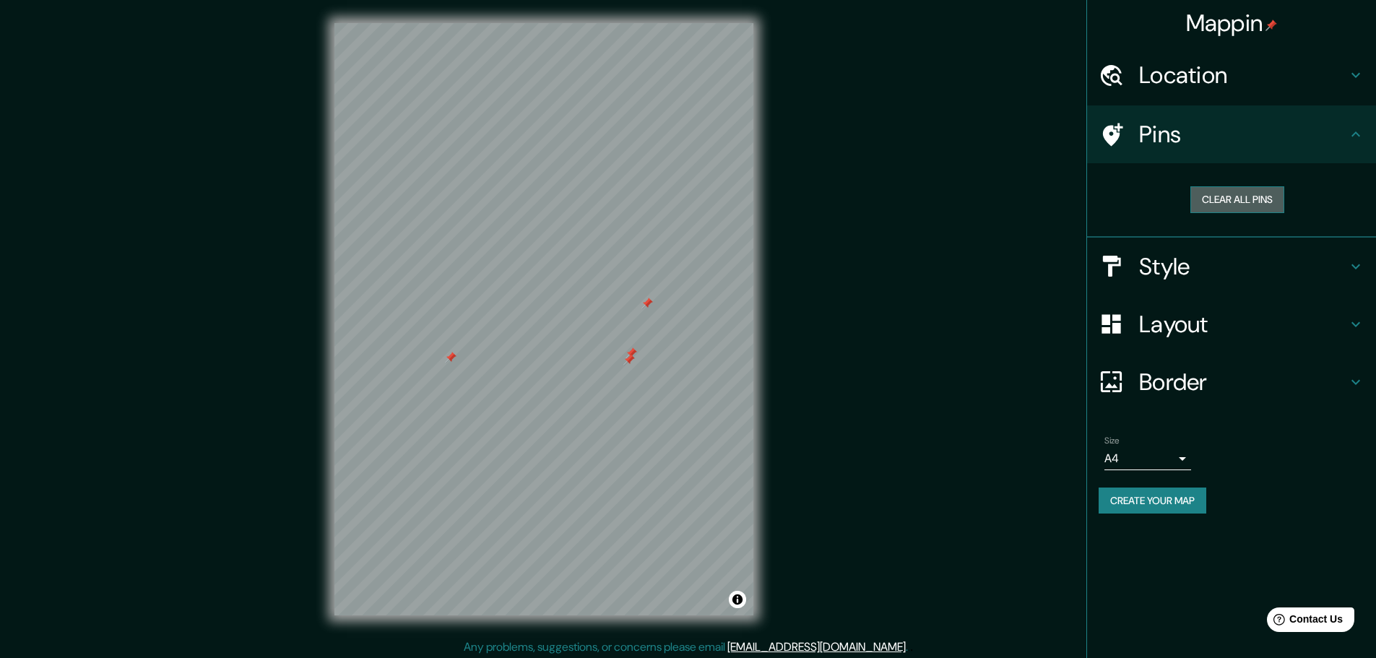
click at [1199, 204] on button "Clear all pins" at bounding box center [1237, 199] width 94 height 27
click at [1232, 188] on button "Clear all pins" at bounding box center [1237, 199] width 94 height 27
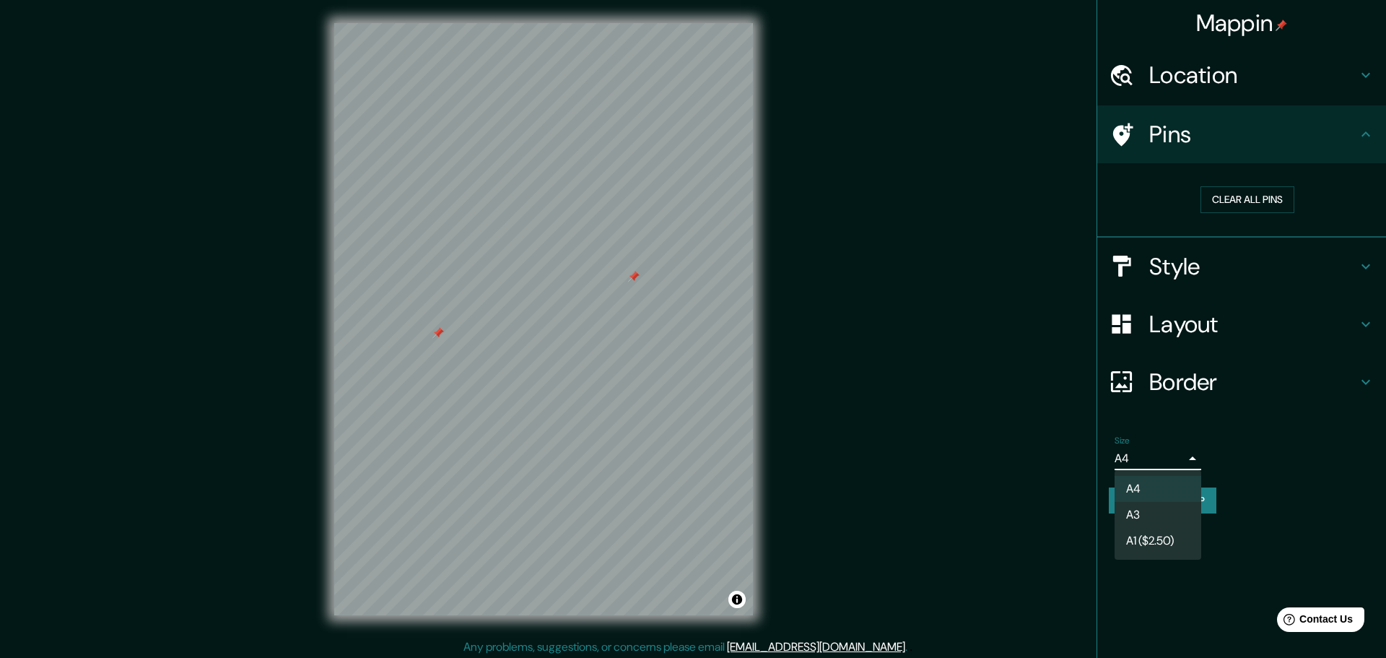
click at [1172, 459] on body "Mappin Location [GEOGRAPHIC_DATA], [GEOGRAPHIC_DATA], [GEOGRAPHIC_DATA] Pins Cl…" at bounding box center [693, 329] width 1386 height 658
click at [1213, 508] on div at bounding box center [693, 329] width 1386 height 658
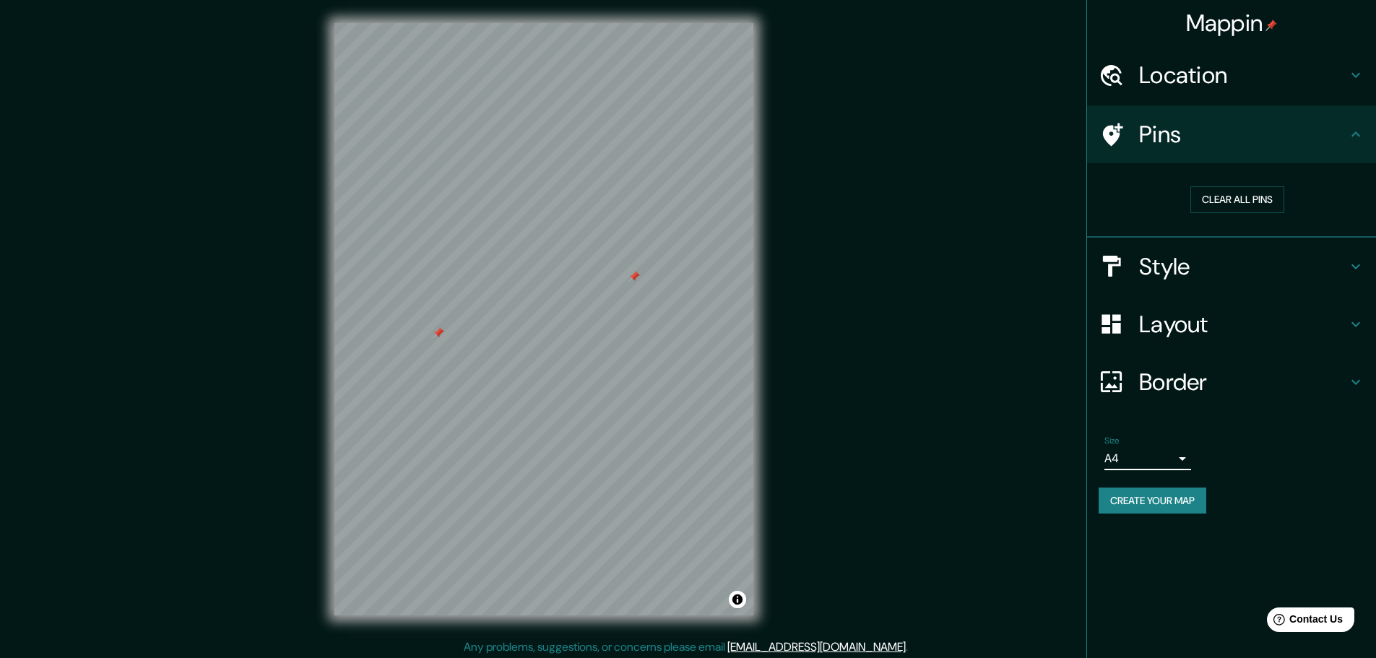
click at [1179, 499] on button "Create your map" at bounding box center [1152, 500] width 108 height 27
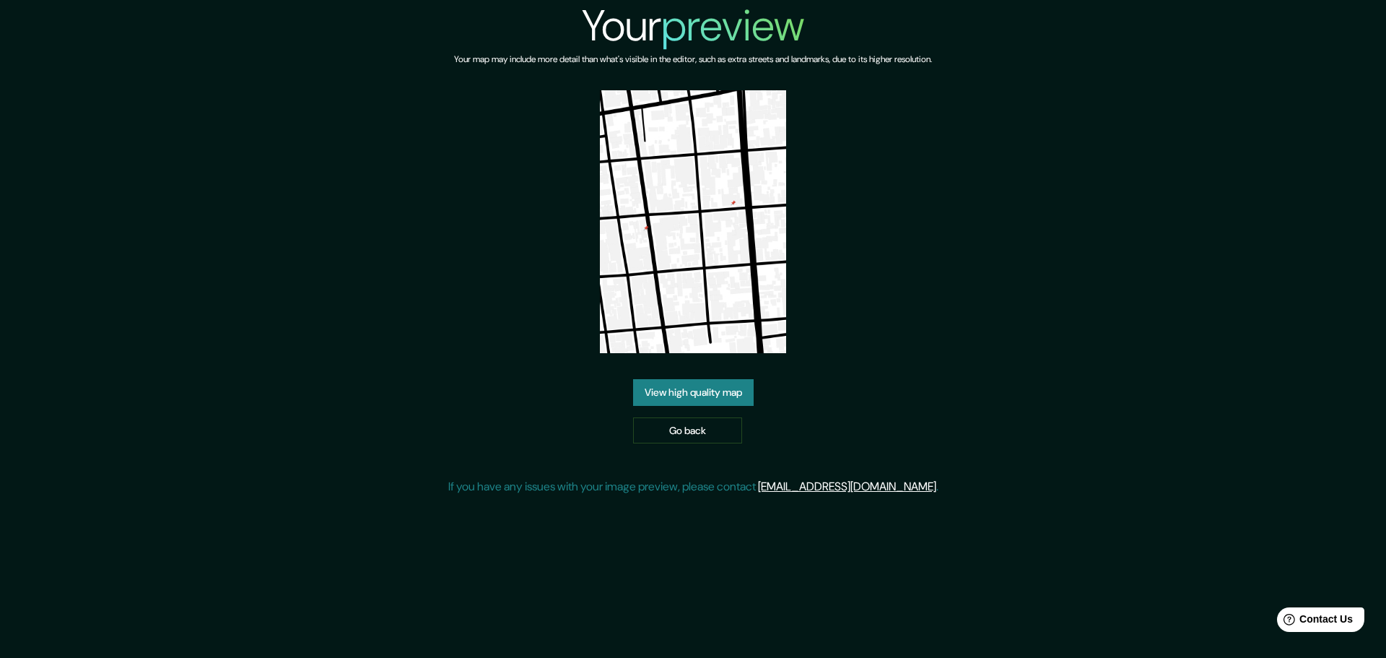
click at [711, 392] on link "View high quality map" at bounding box center [693, 392] width 121 height 27
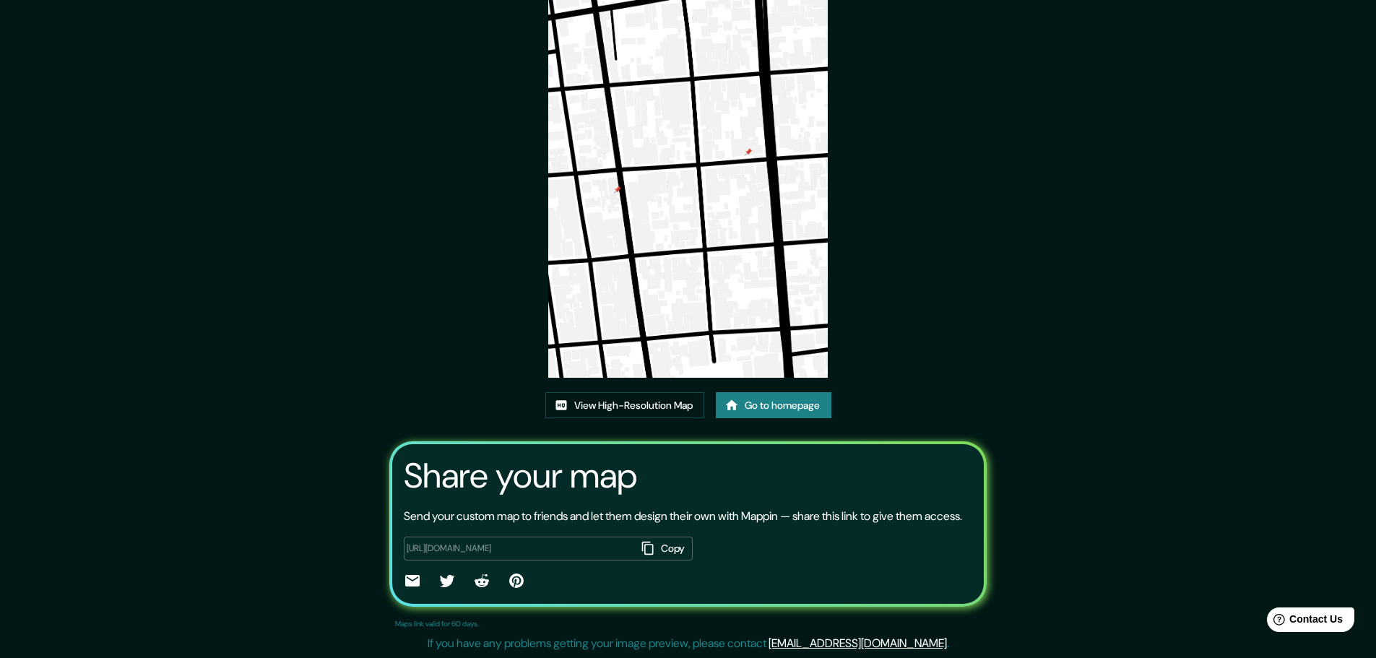
scroll to position [98, 0]
click at [664, 547] on button "Copy" at bounding box center [664, 549] width 56 height 24
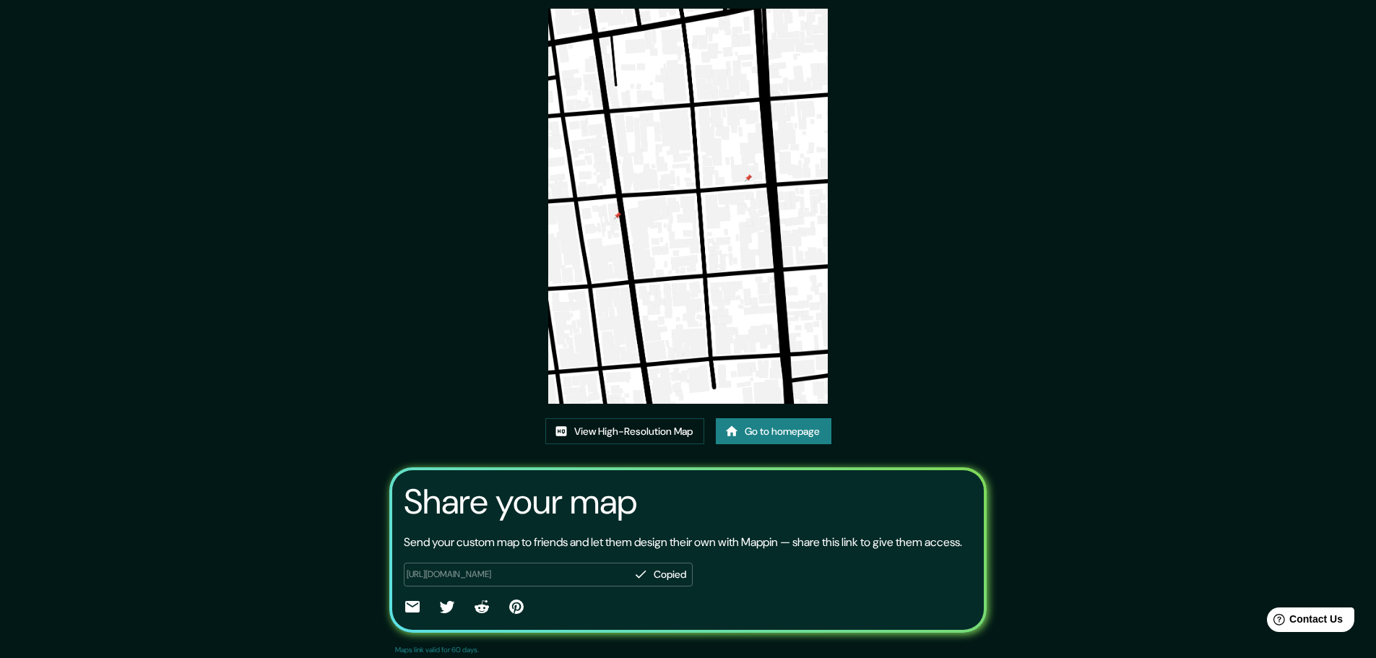
scroll to position [0, 0]
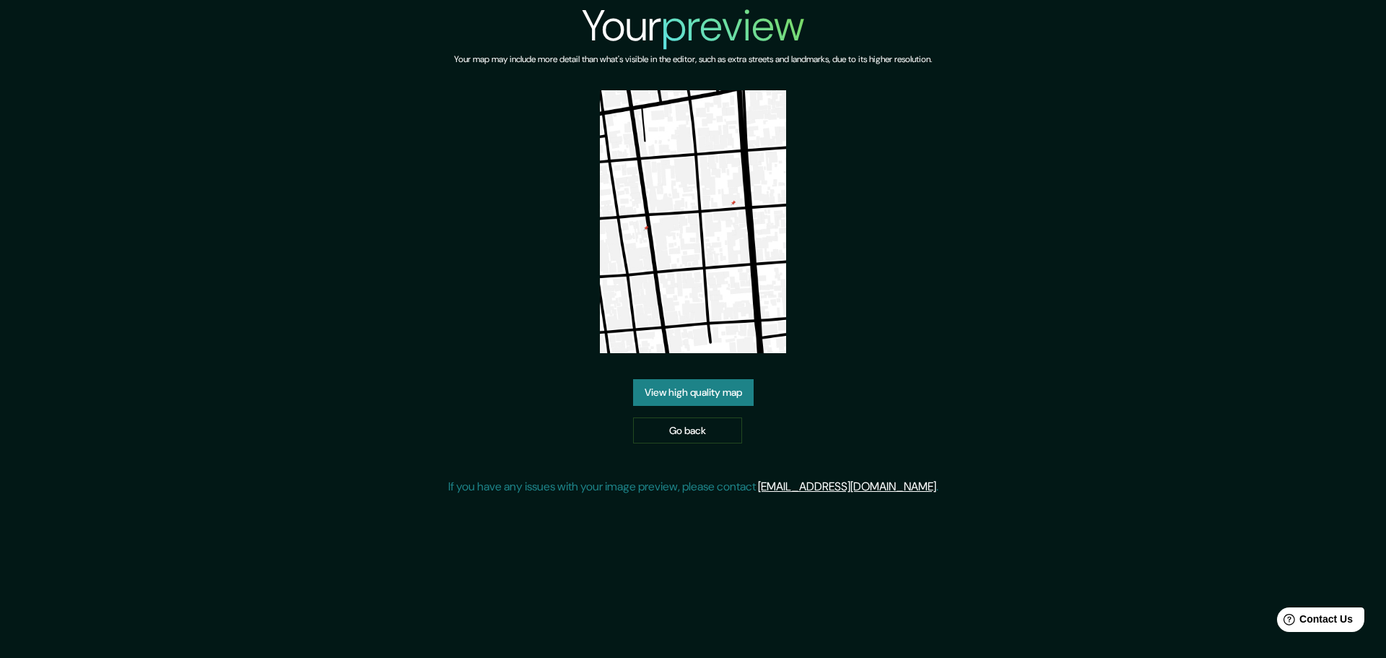
click at [703, 235] on img at bounding box center [693, 221] width 186 height 263
click at [703, 395] on link "View high quality map" at bounding box center [693, 392] width 121 height 27
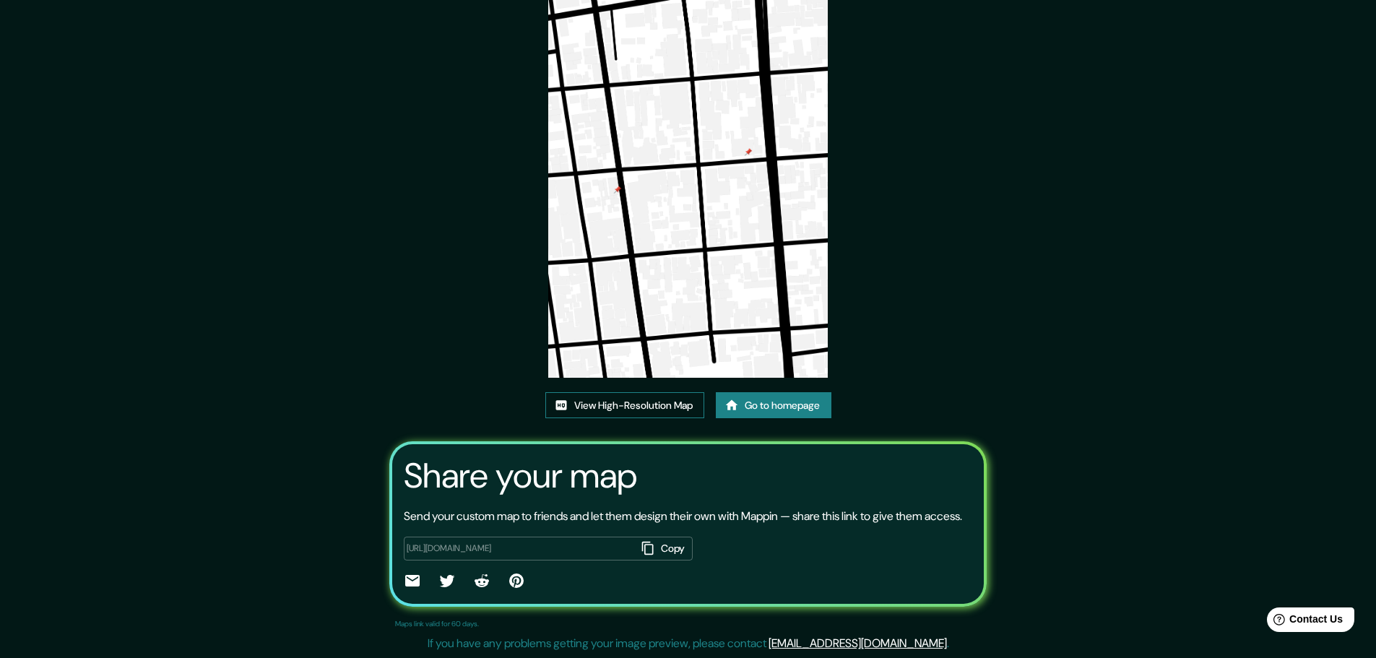
scroll to position [98, 0]
click at [660, 394] on link "View High-Resolution Map" at bounding box center [624, 405] width 159 height 27
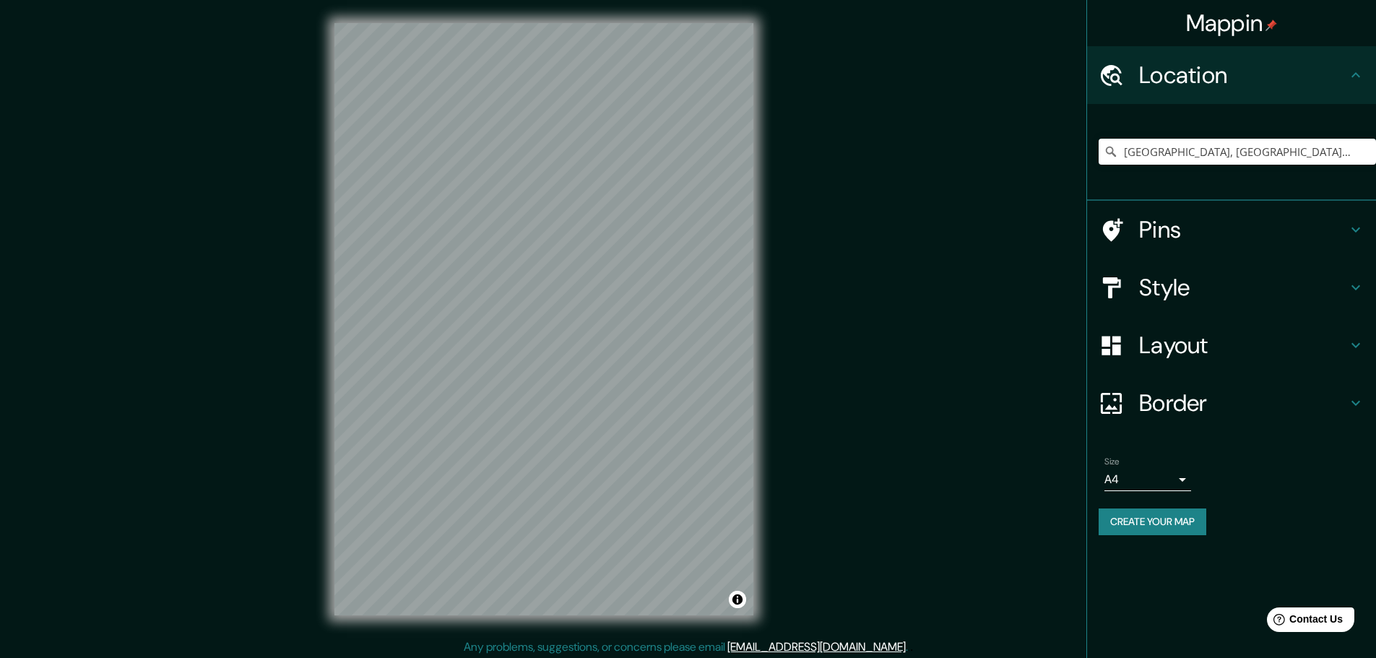
click at [1192, 283] on h4 "Style" at bounding box center [1243, 287] width 208 height 29
